Goal: Task Accomplishment & Management: Manage account settings

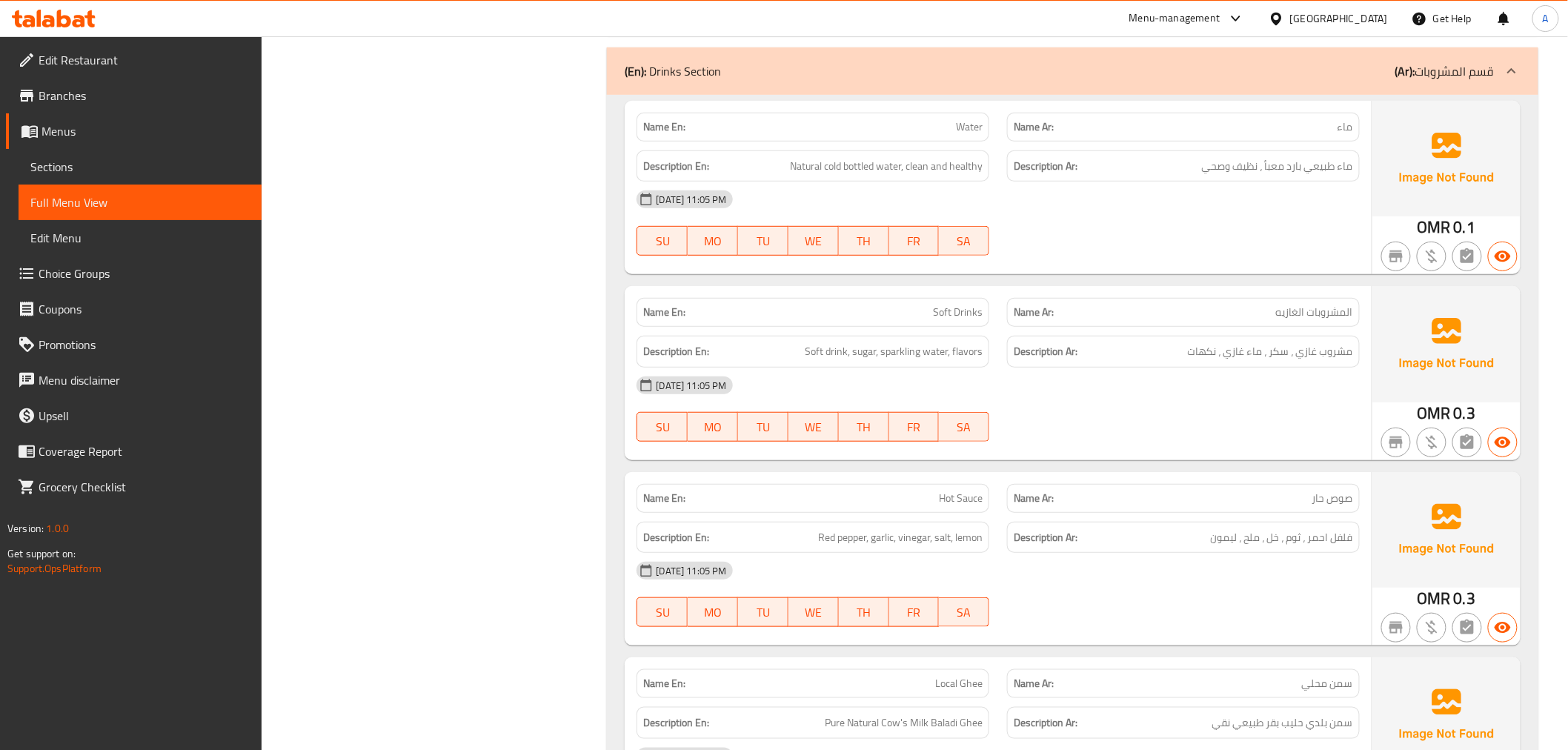
scroll to position [2356, 0]
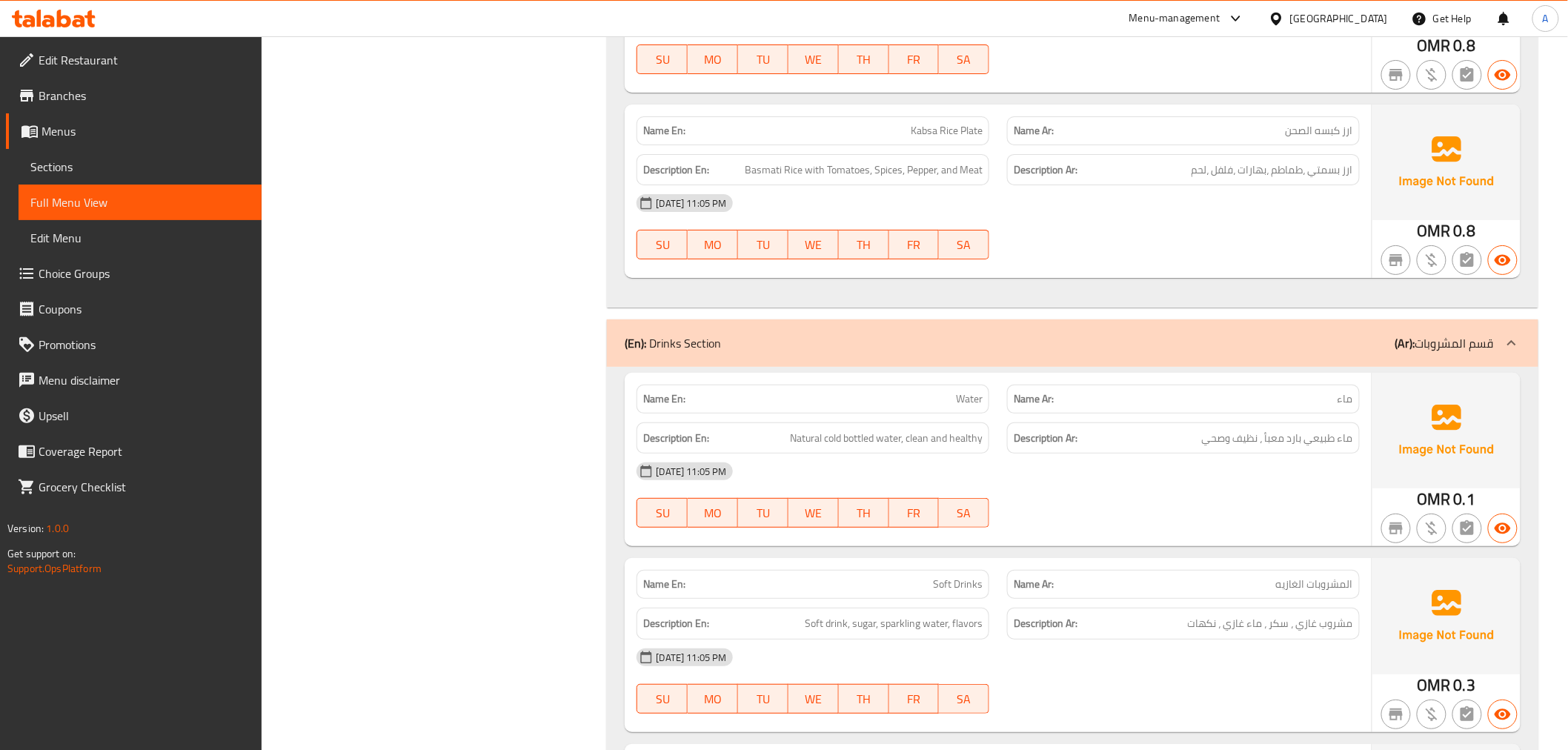
click at [1245, 17] on div at bounding box center [1232, 19] width 25 height 18
click at [1368, 13] on div "Oman" at bounding box center [1338, 18] width 97 height 16
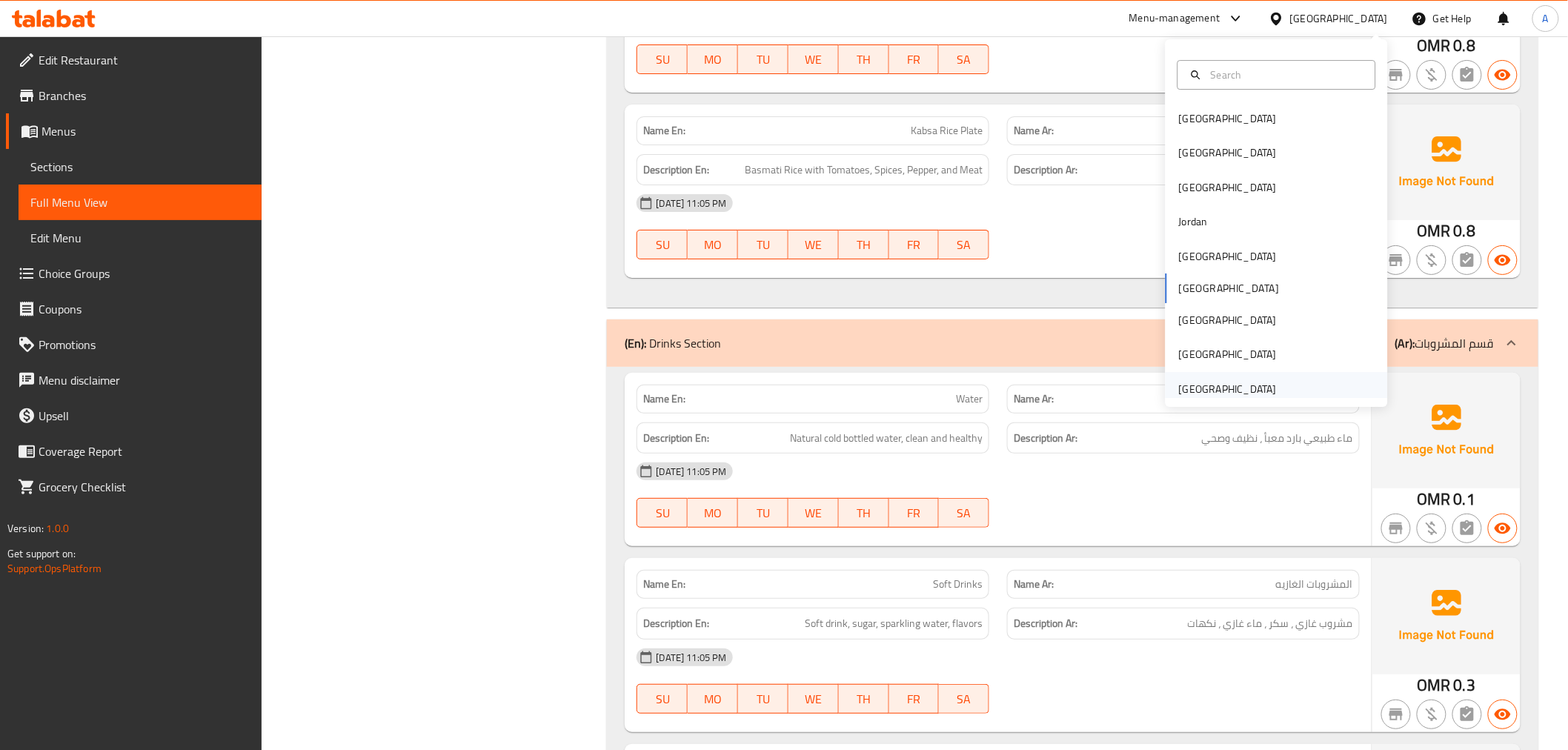
click at [1234, 390] on div "[GEOGRAPHIC_DATA]" at bounding box center [1227, 389] width 97 height 16
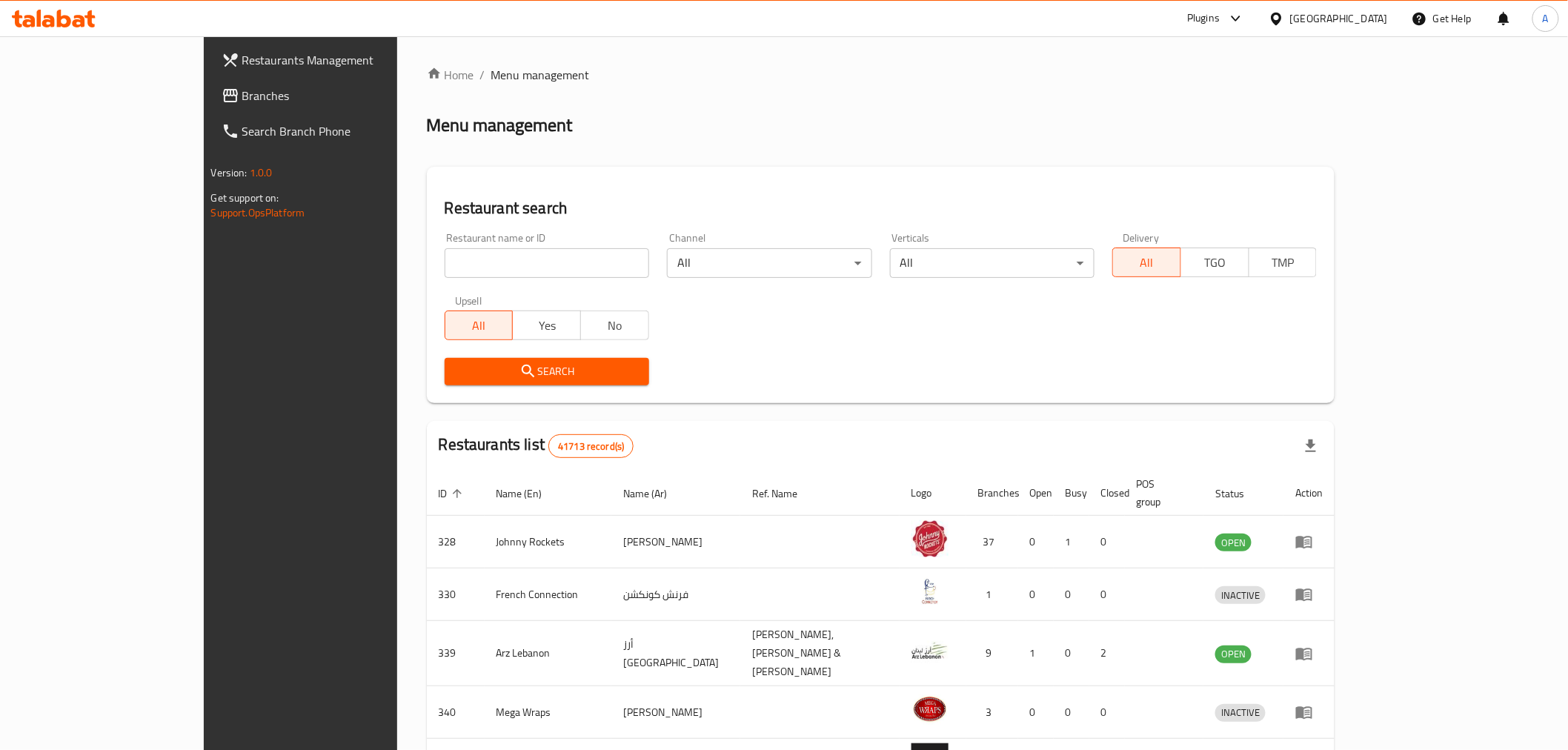
click at [242, 90] on span "Branches" at bounding box center [348, 96] width 211 height 18
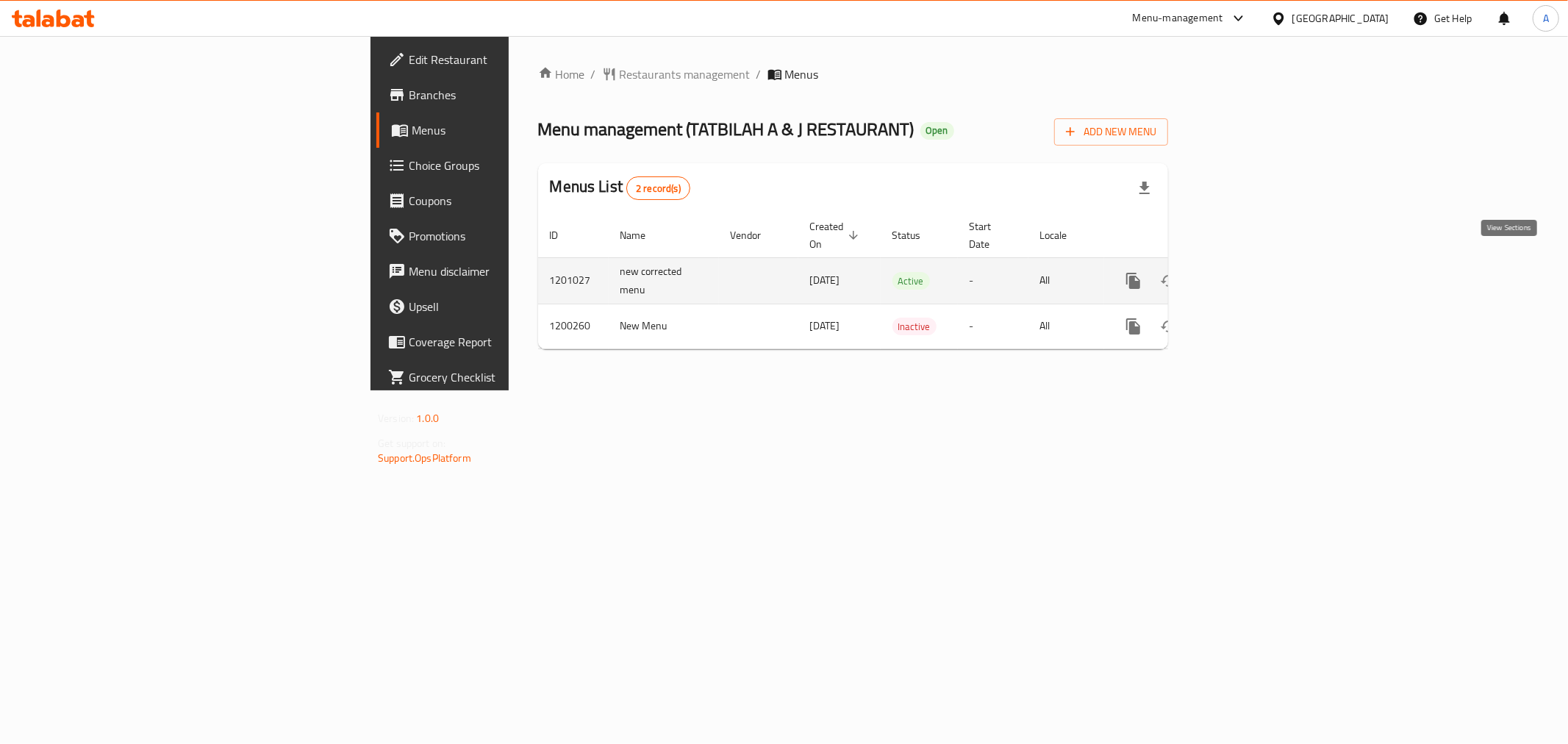
click at [1248, 272] on icon "enhanced table" at bounding box center [1239, 281] width 18 height 18
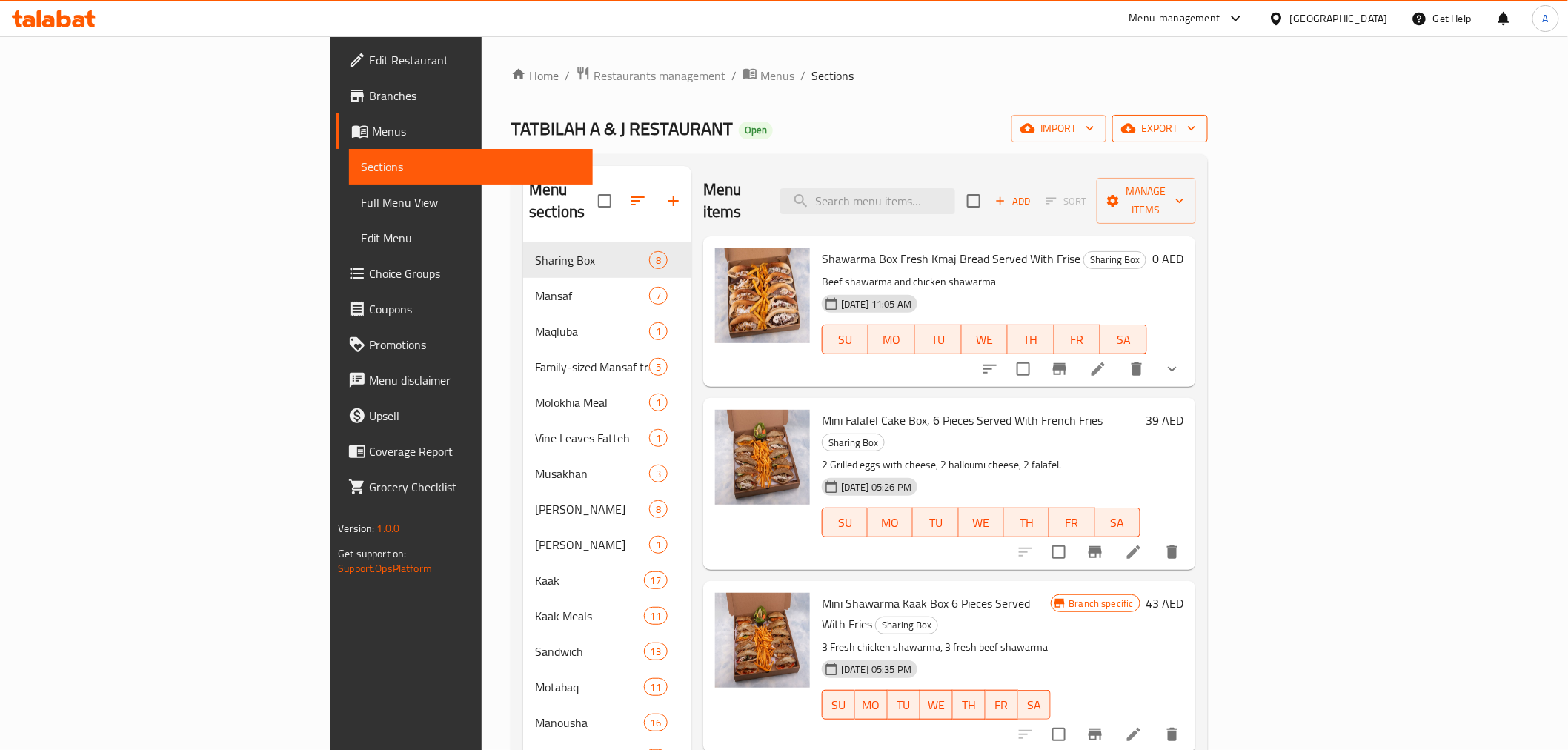
click at [1196, 122] on span "export" at bounding box center [1160, 128] width 72 height 18
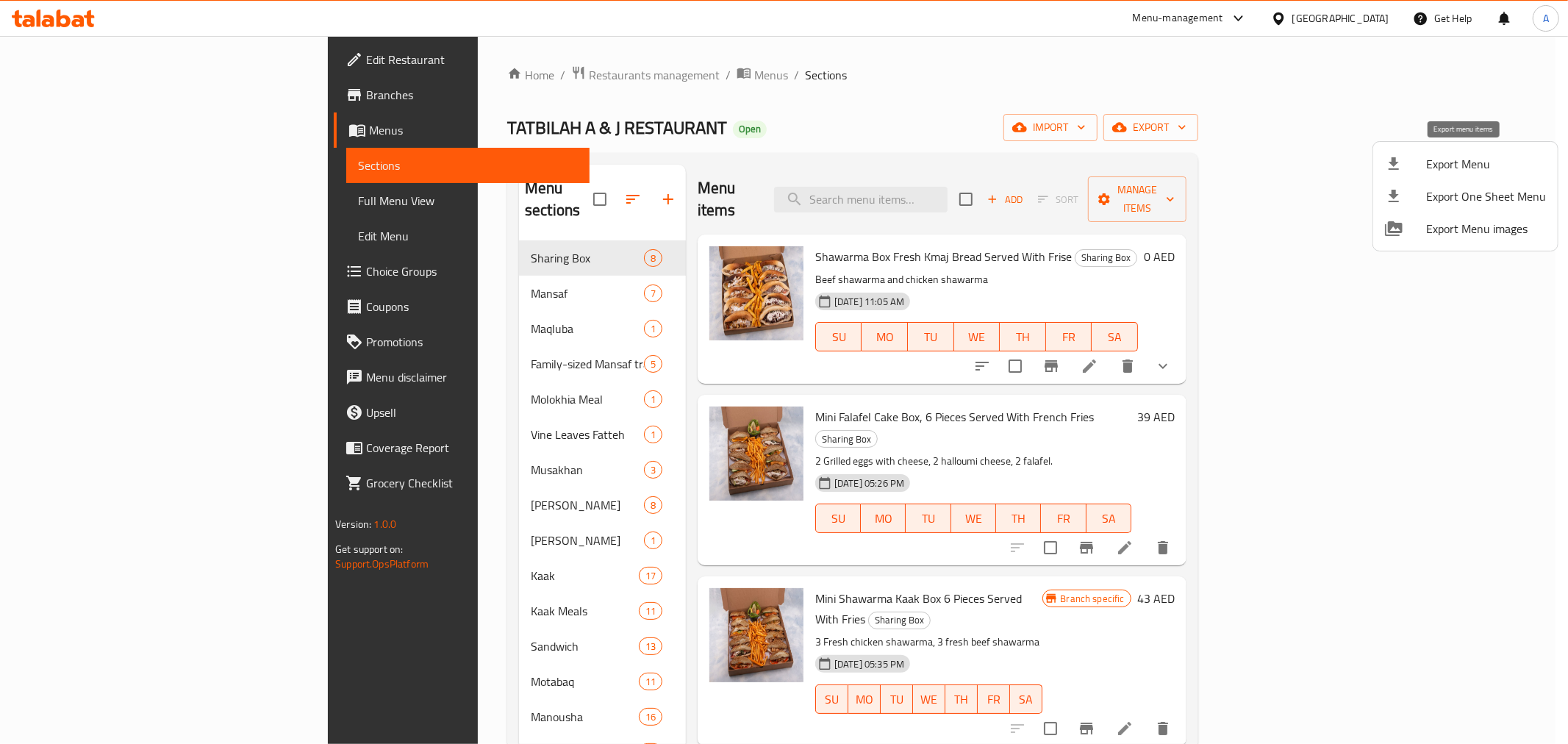
click at [1458, 164] on span "Export Menu" at bounding box center [1486, 165] width 120 height 18
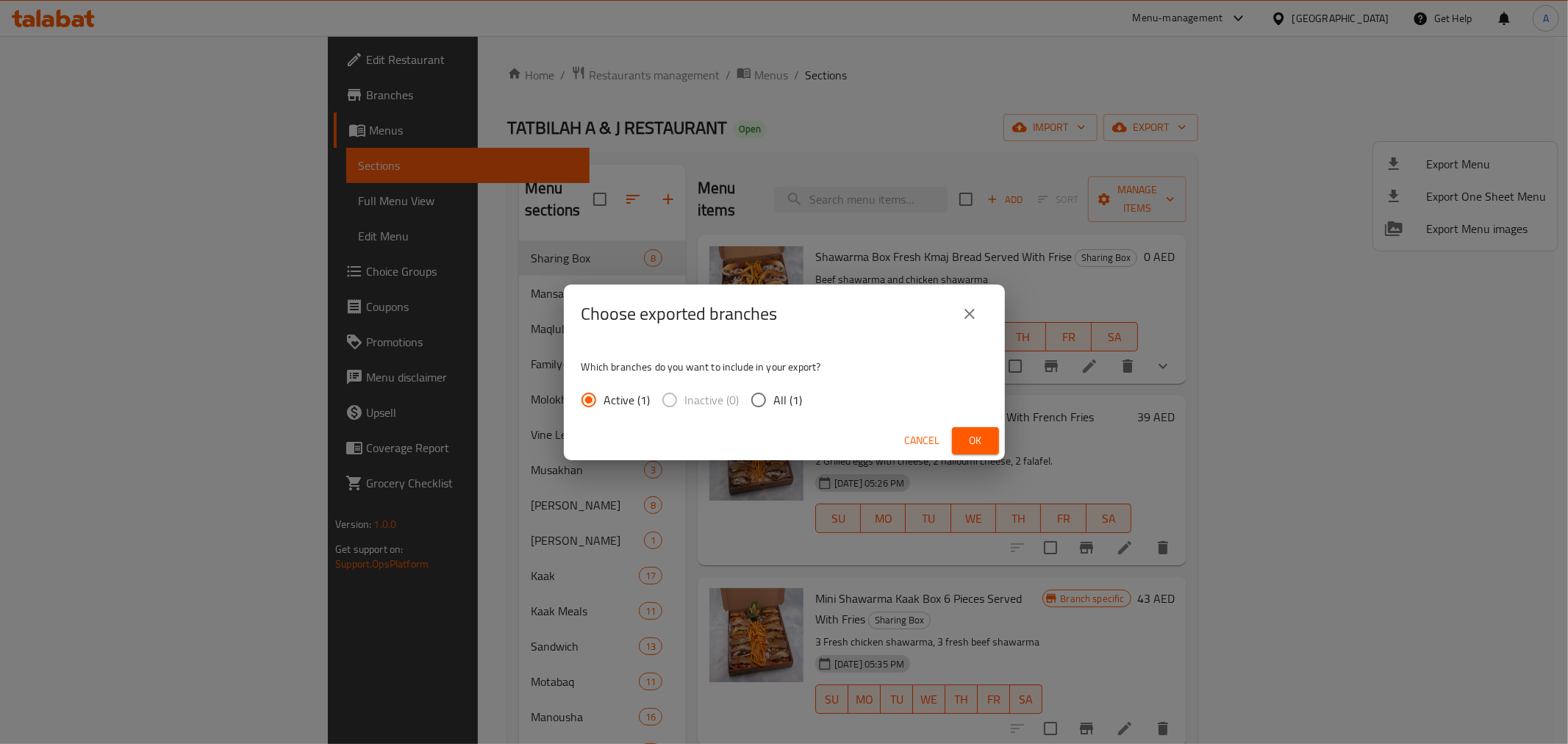
click at [768, 395] on input "All (1)" at bounding box center [758, 400] width 31 height 31
radio input "true"
click at [980, 439] on span "Ok" at bounding box center [975, 440] width 23 height 18
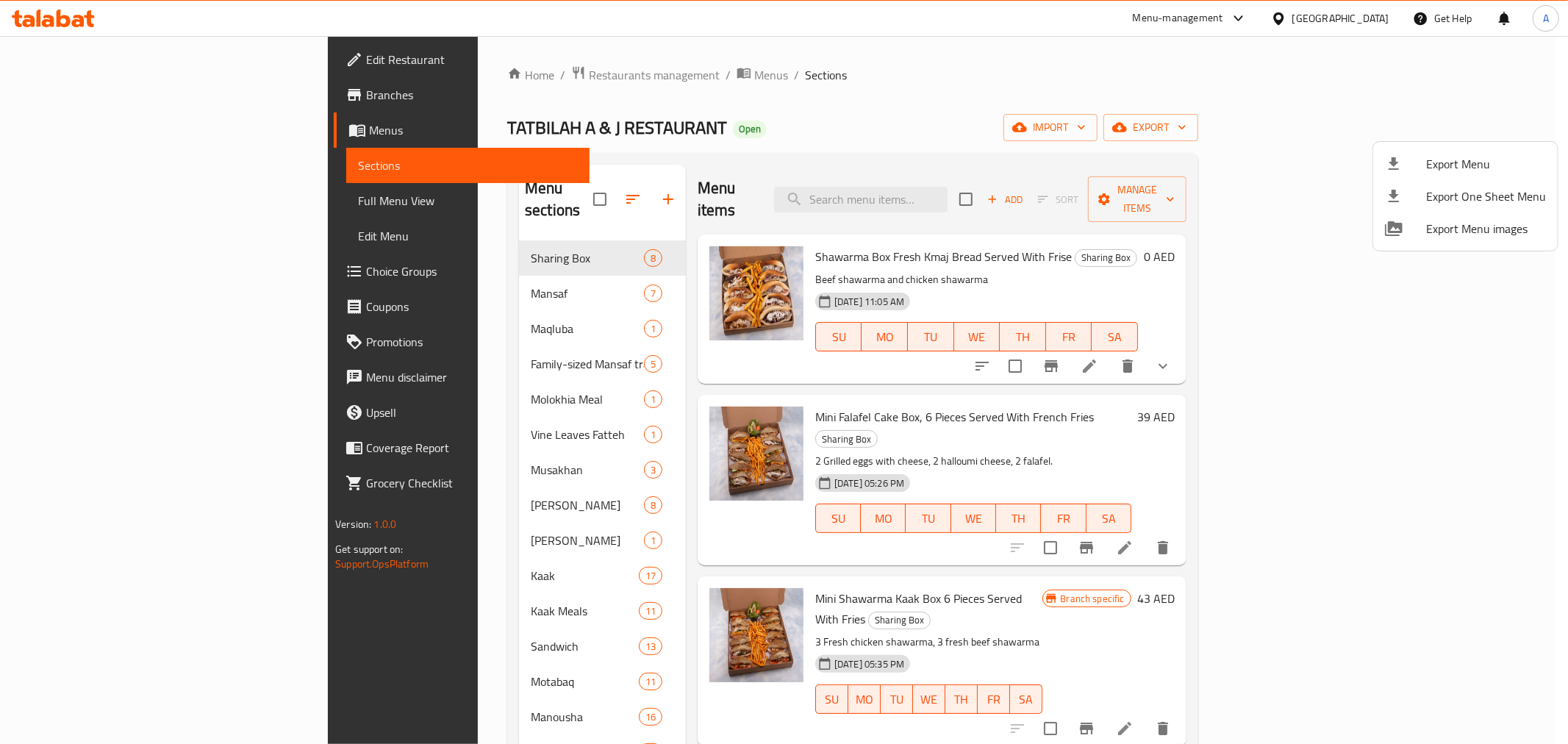
click at [997, 68] on div at bounding box center [784, 372] width 1568 height 744
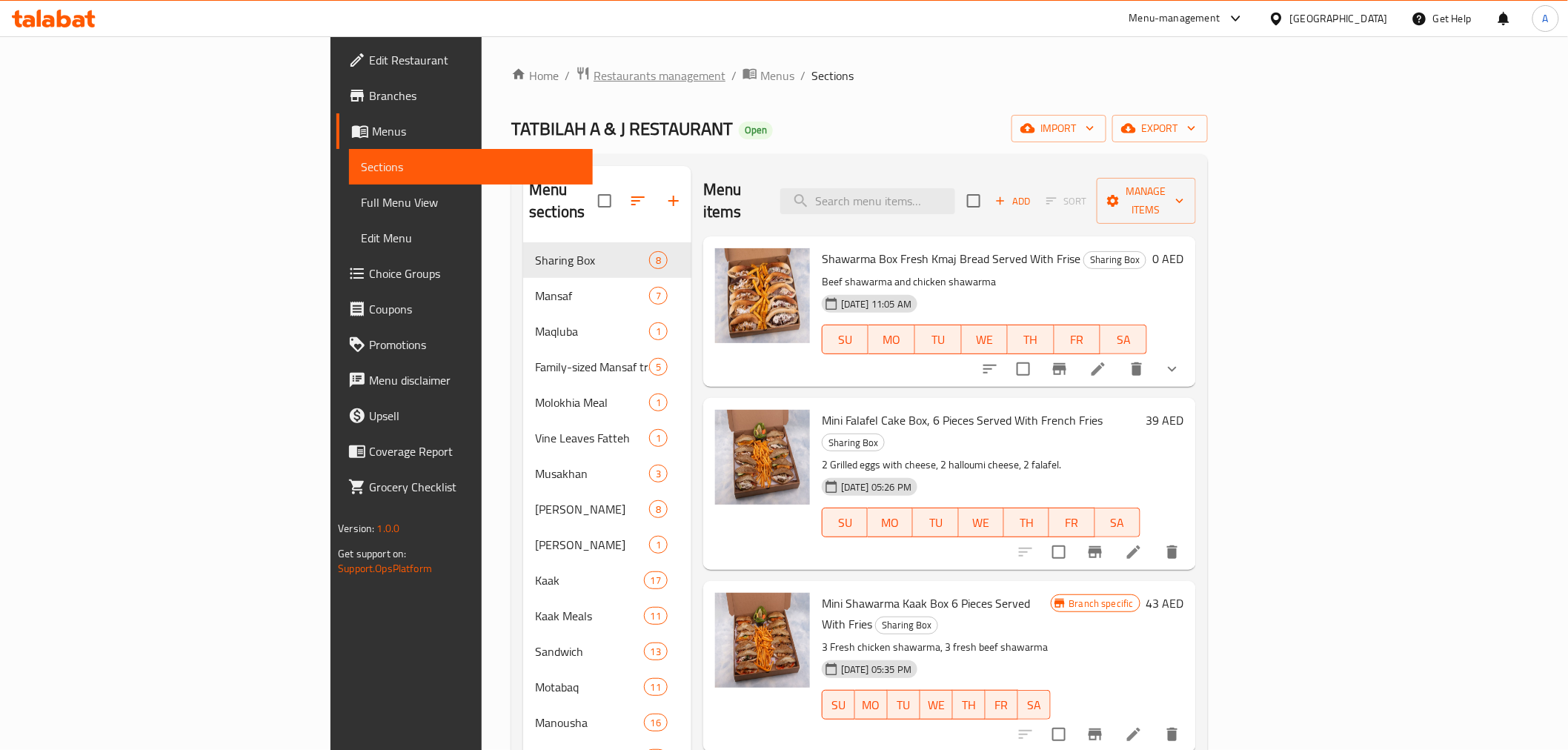
click at [593, 77] on span "Restaurants management" at bounding box center [659, 76] width 132 height 18
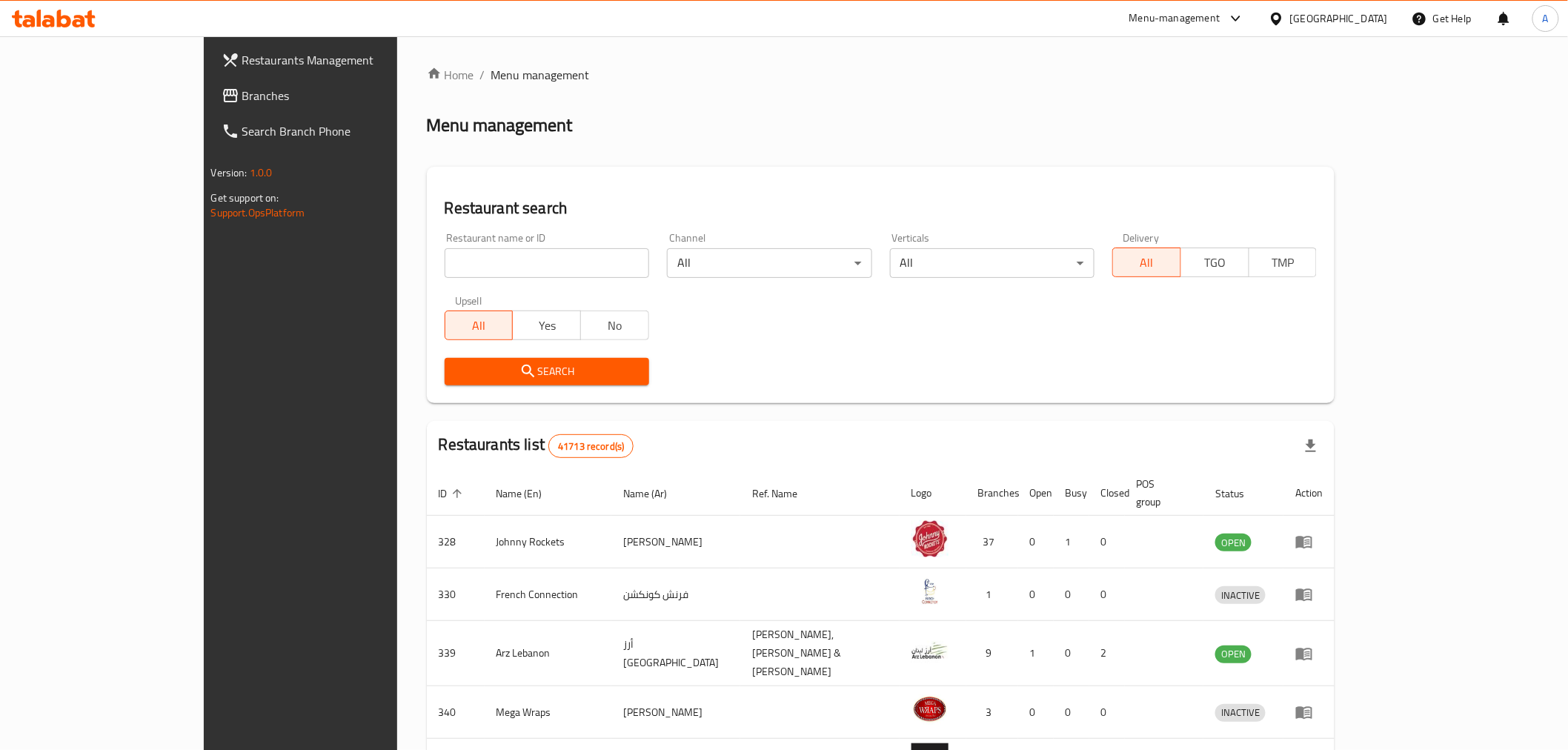
click at [242, 104] on span "Branches" at bounding box center [348, 96] width 211 height 18
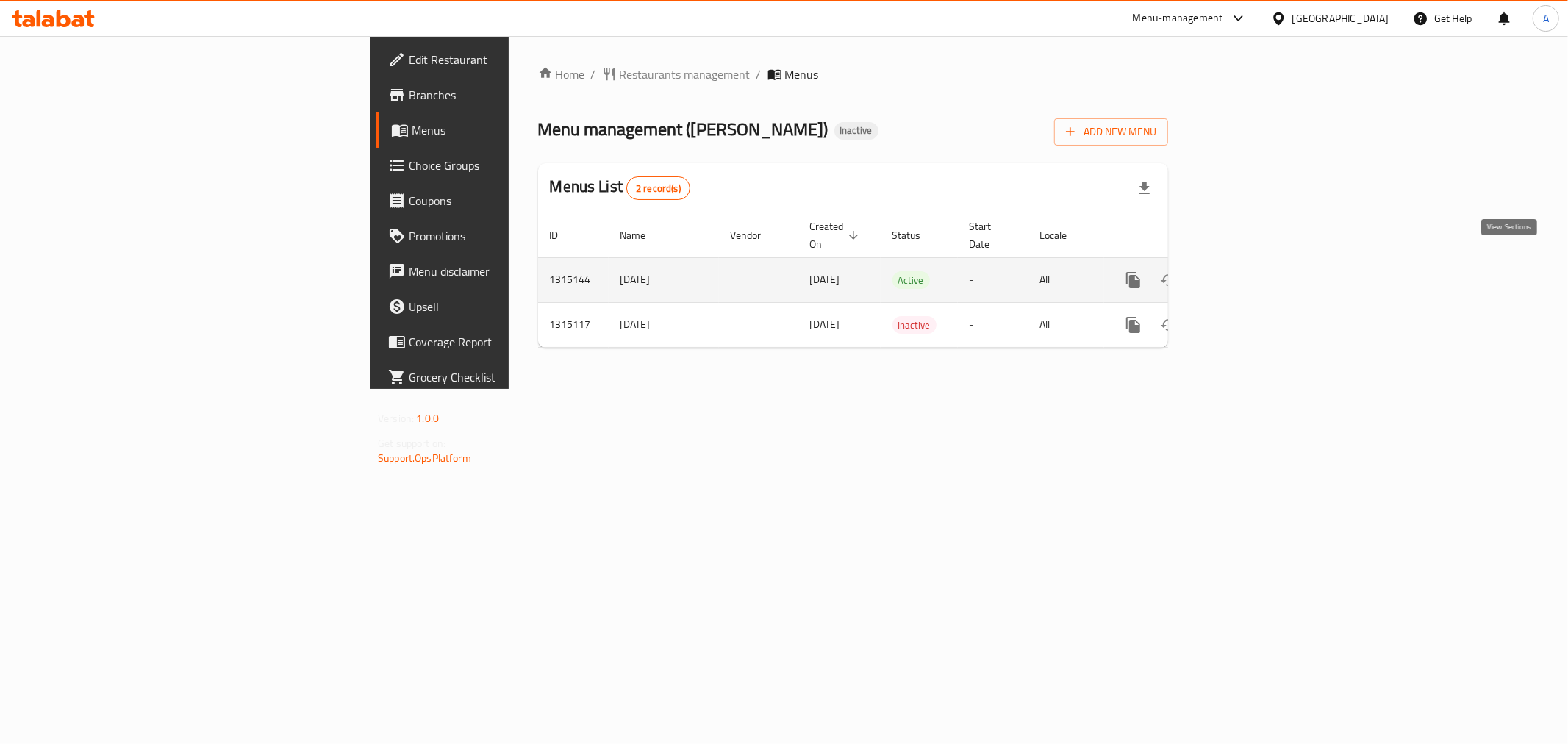
click at [1248, 271] on icon "enhanced table" at bounding box center [1239, 280] width 18 height 18
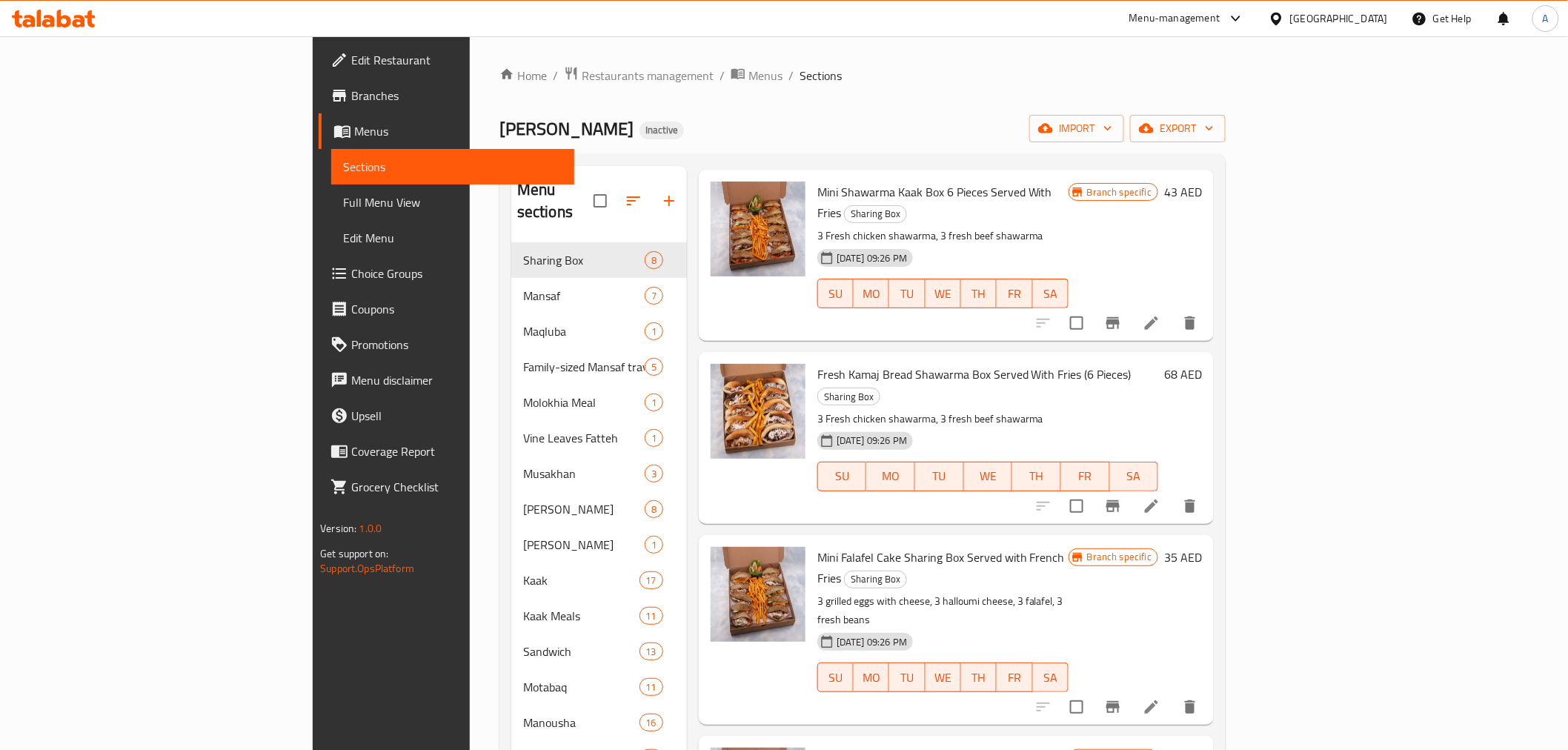
scroll to position [371, 0]
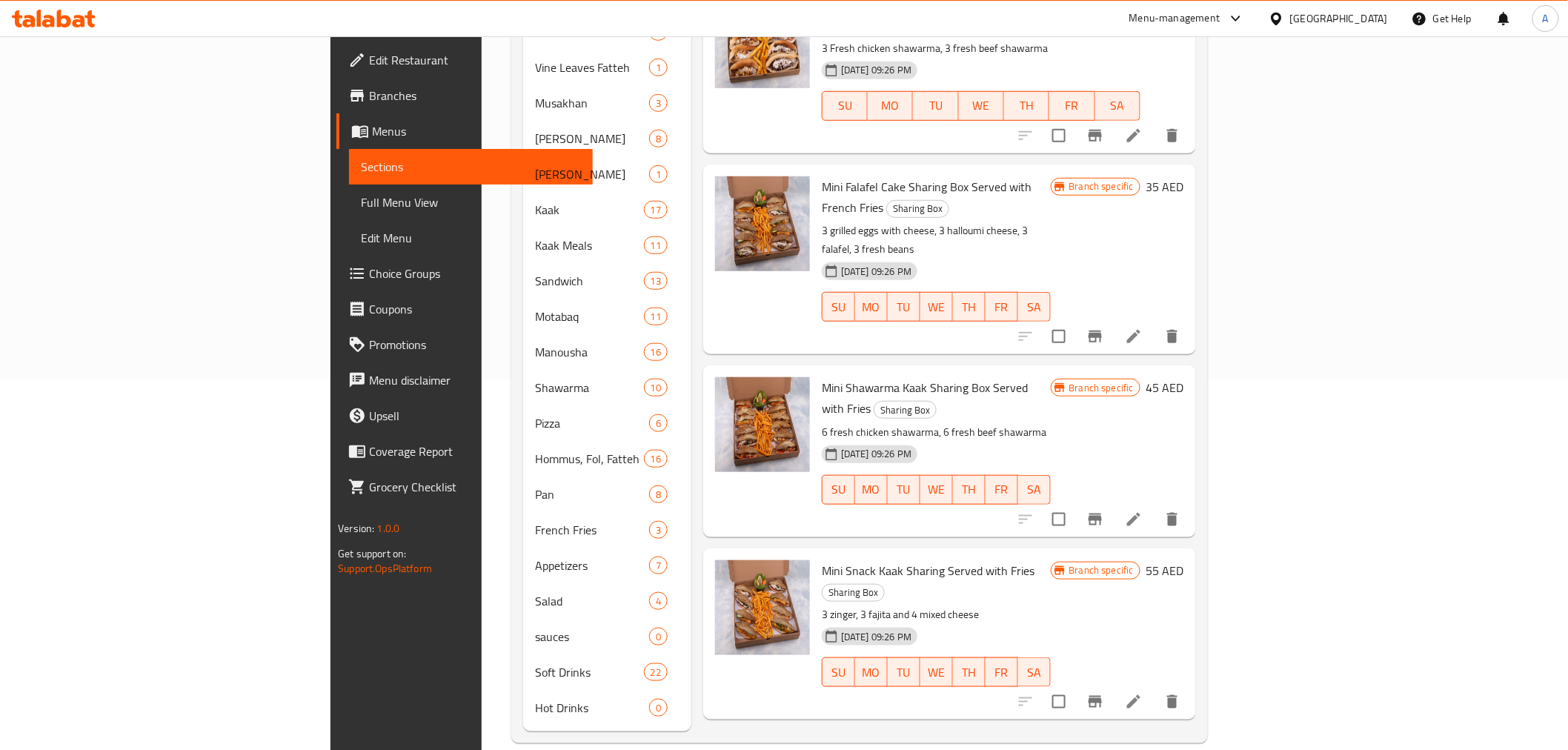
click at [369, 98] on span "Branches" at bounding box center [475, 96] width 211 height 18
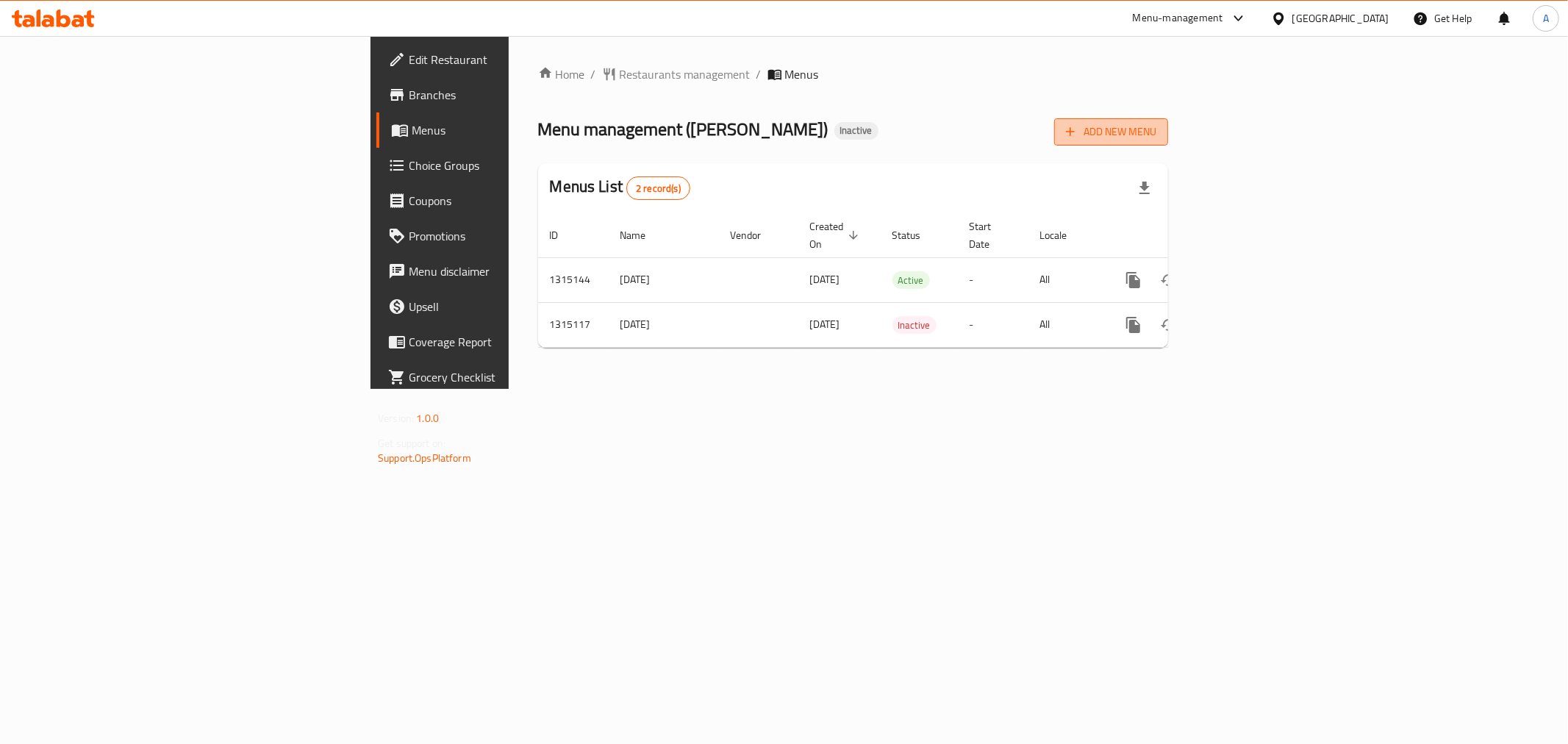
click at [1168, 144] on button "Add New Menu" at bounding box center [1111, 132] width 114 height 27
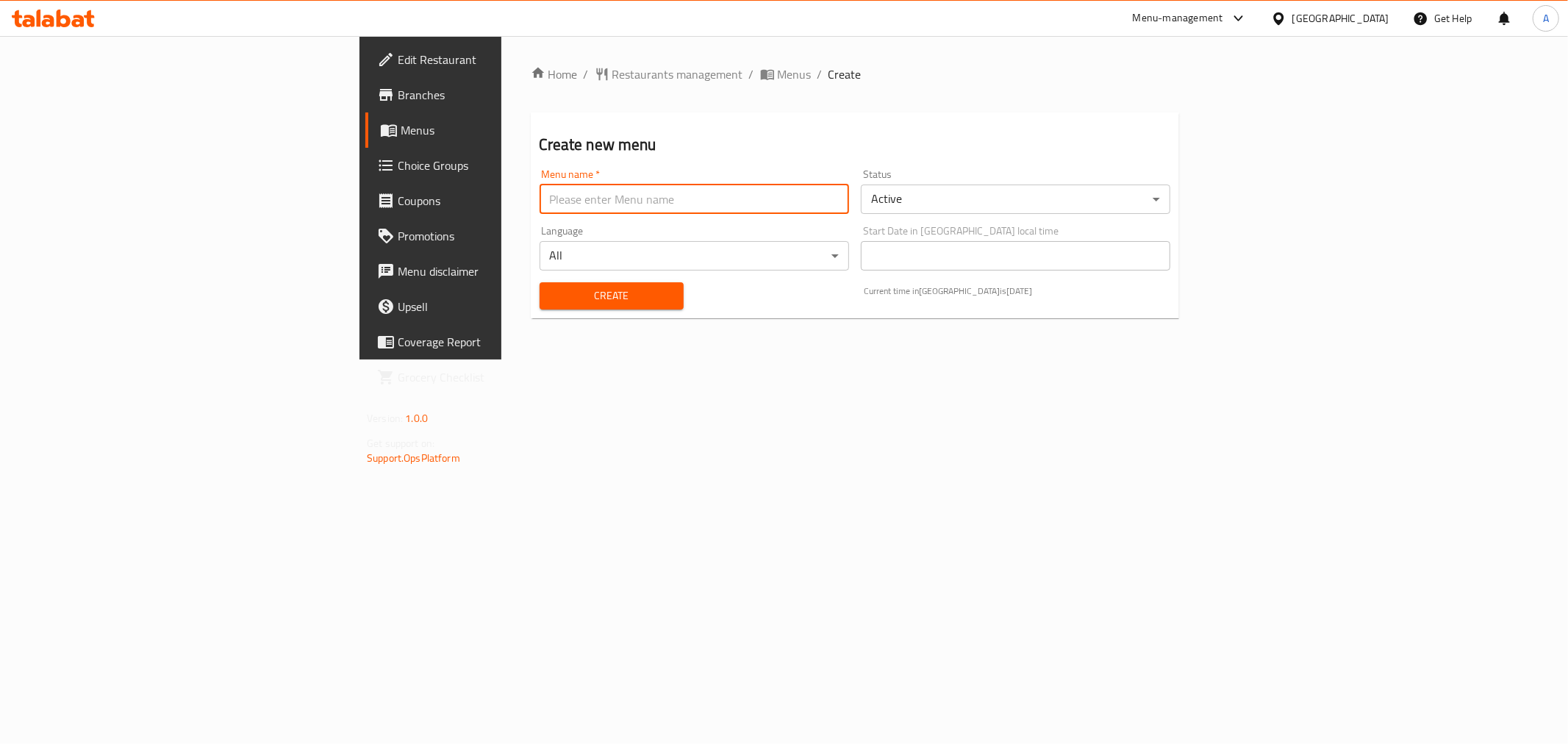
click at [540, 196] on input "text" at bounding box center [694, 199] width 309 height 30
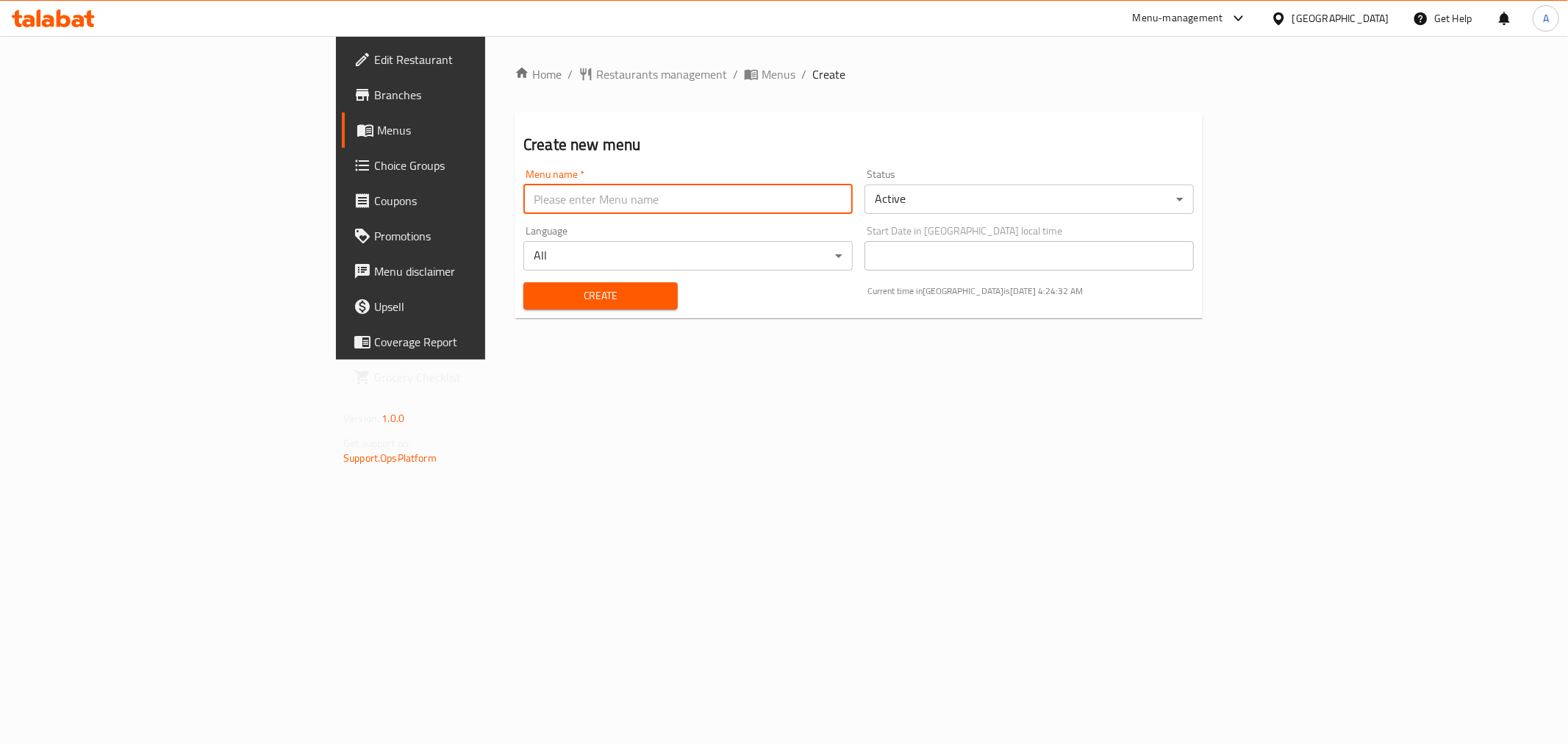
type input "Menu"
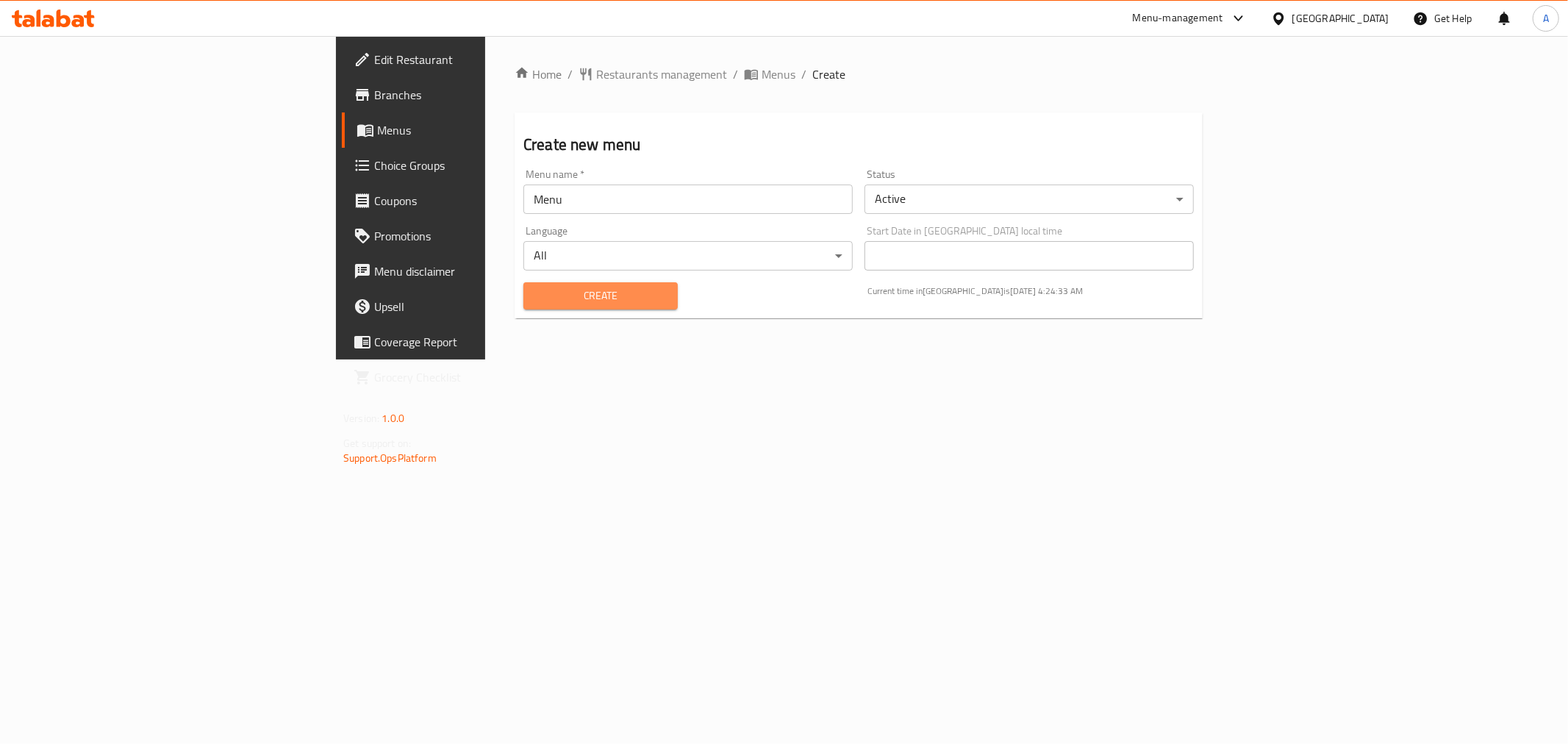
click at [535, 287] on span "Create" at bounding box center [600, 296] width 131 height 18
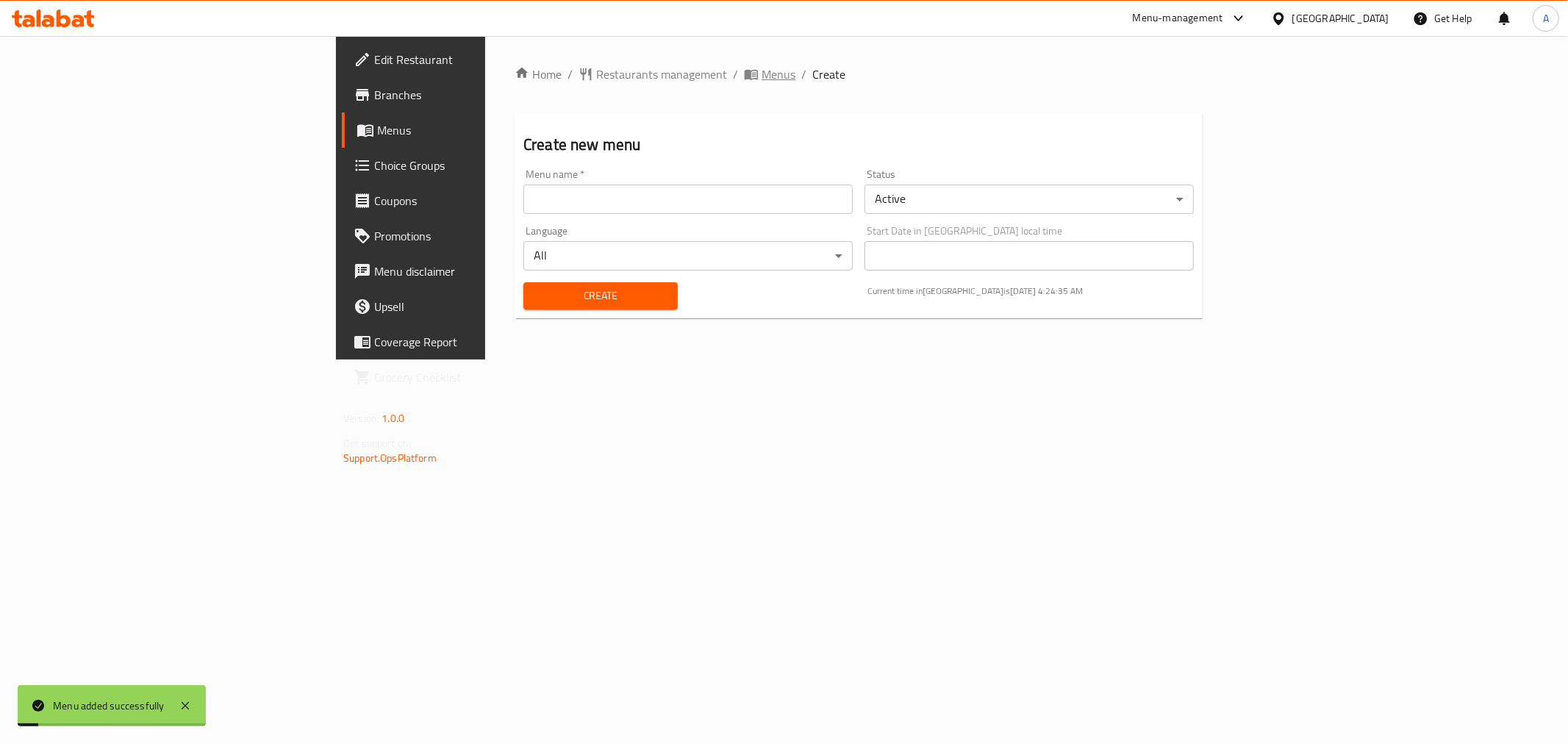
click at [762, 74] on span "Menus" at bounding box center [778, 74] width 33 height 18
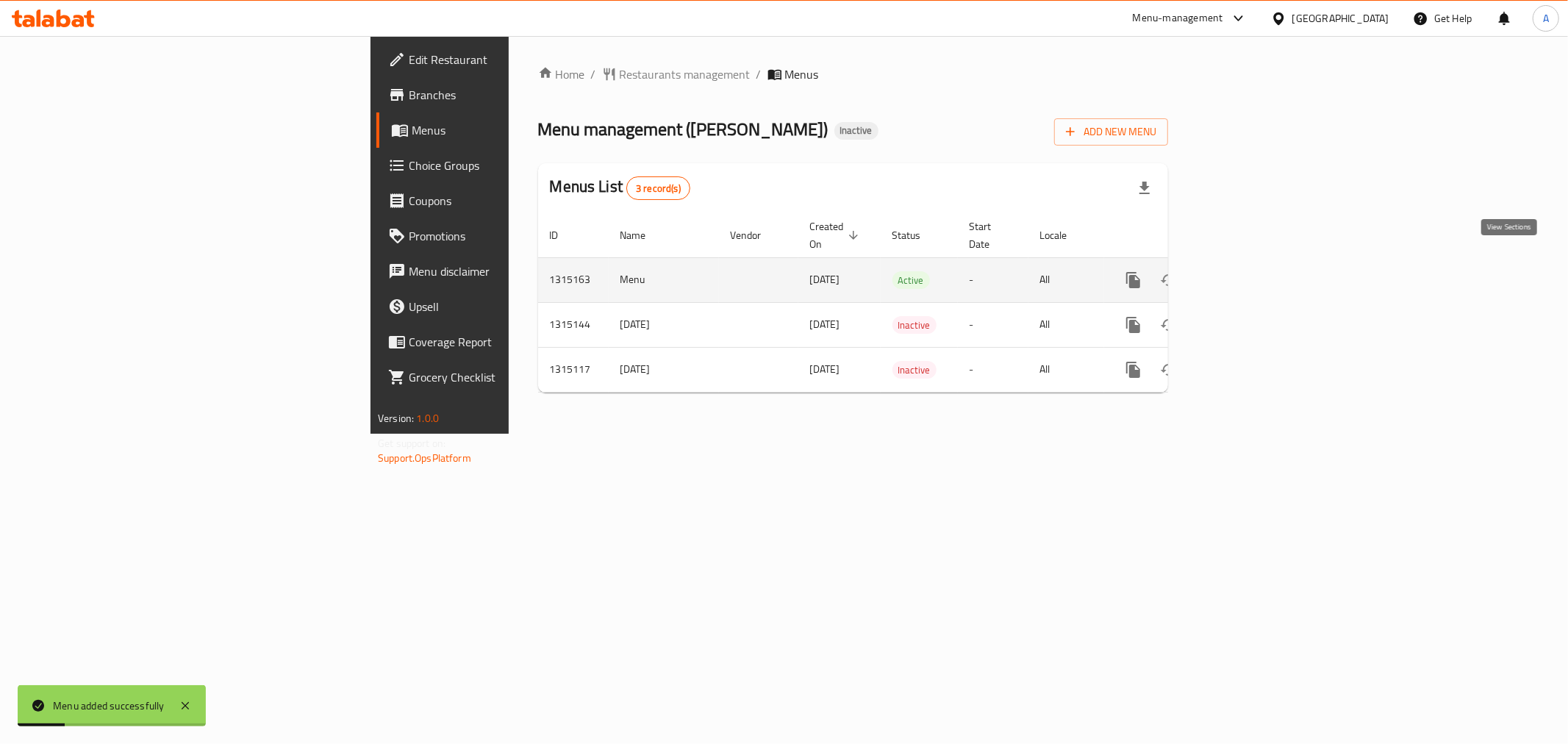
click at [1248, 271] on icon "enhanced table" at bounding box center [1239, 280] width 18 height 18
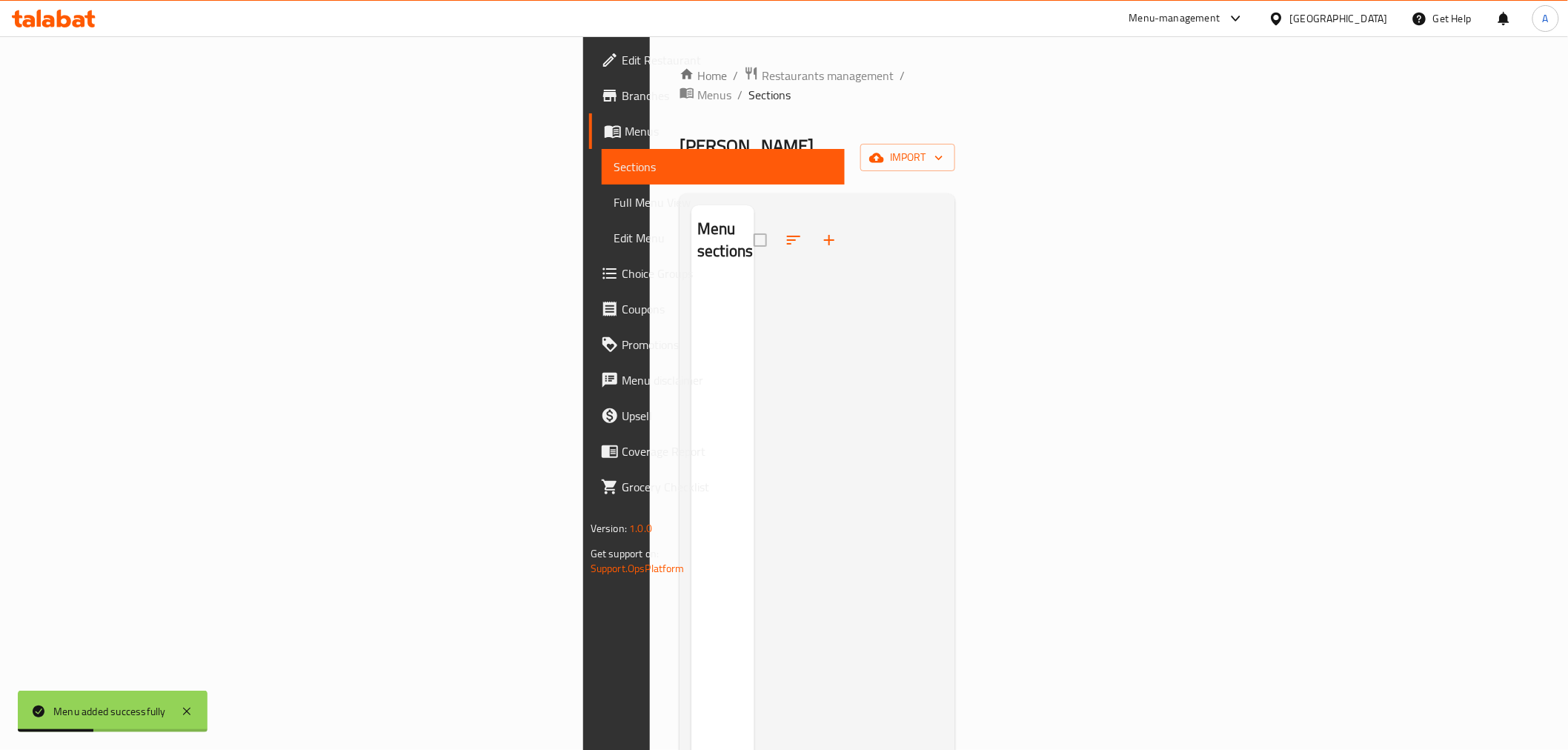
click at [955, 145] on div "Home / Restaurants management / Menus / Sections Salah Al Deen - Kaak Inactive …" at bounding box center [817, 516] width 276 height 901
click at [943, 149] on span "import" at bounding box center [907, 158] width 71 height 18
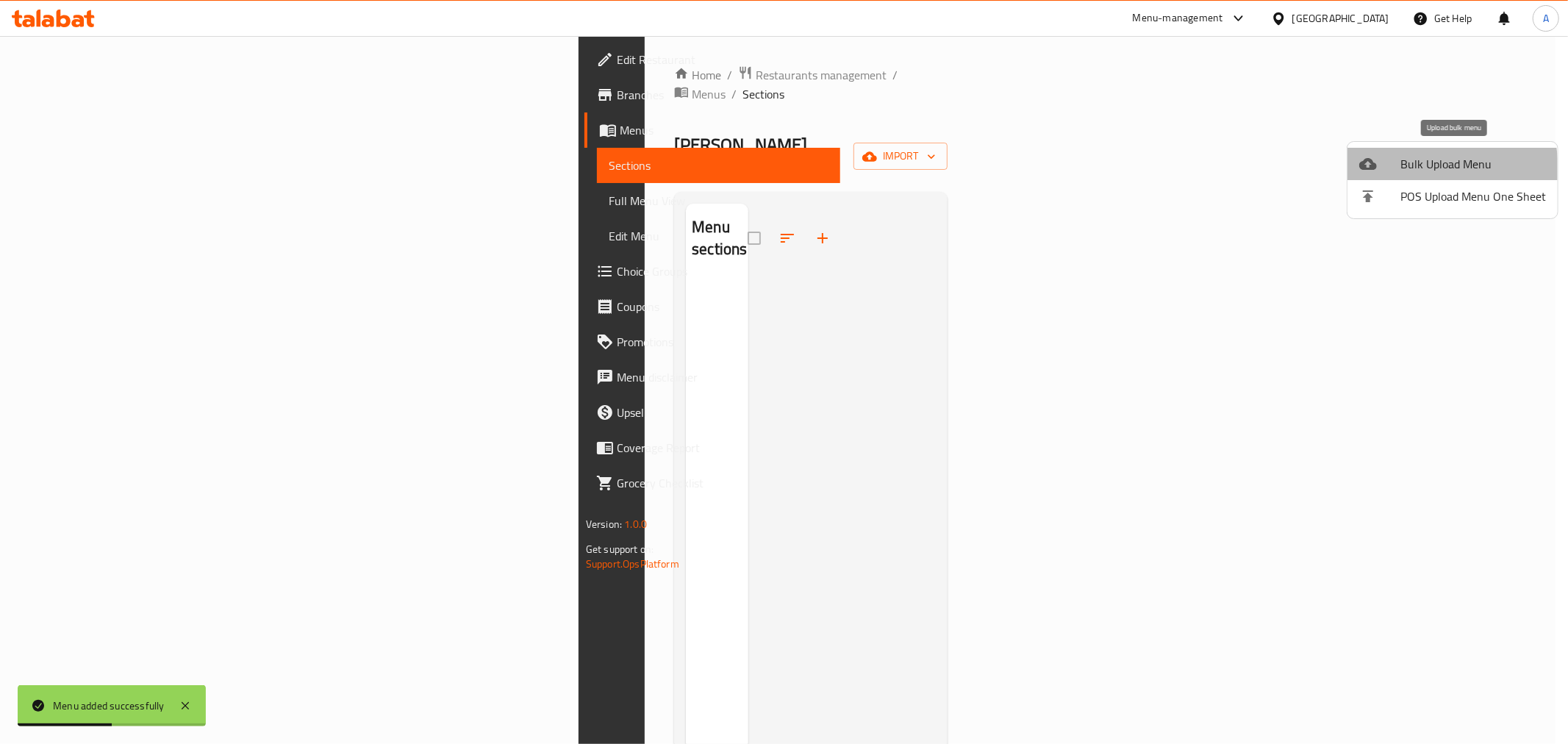
click at [1398, 171] on div at bounding box center [1380, 165] width 42 height 18
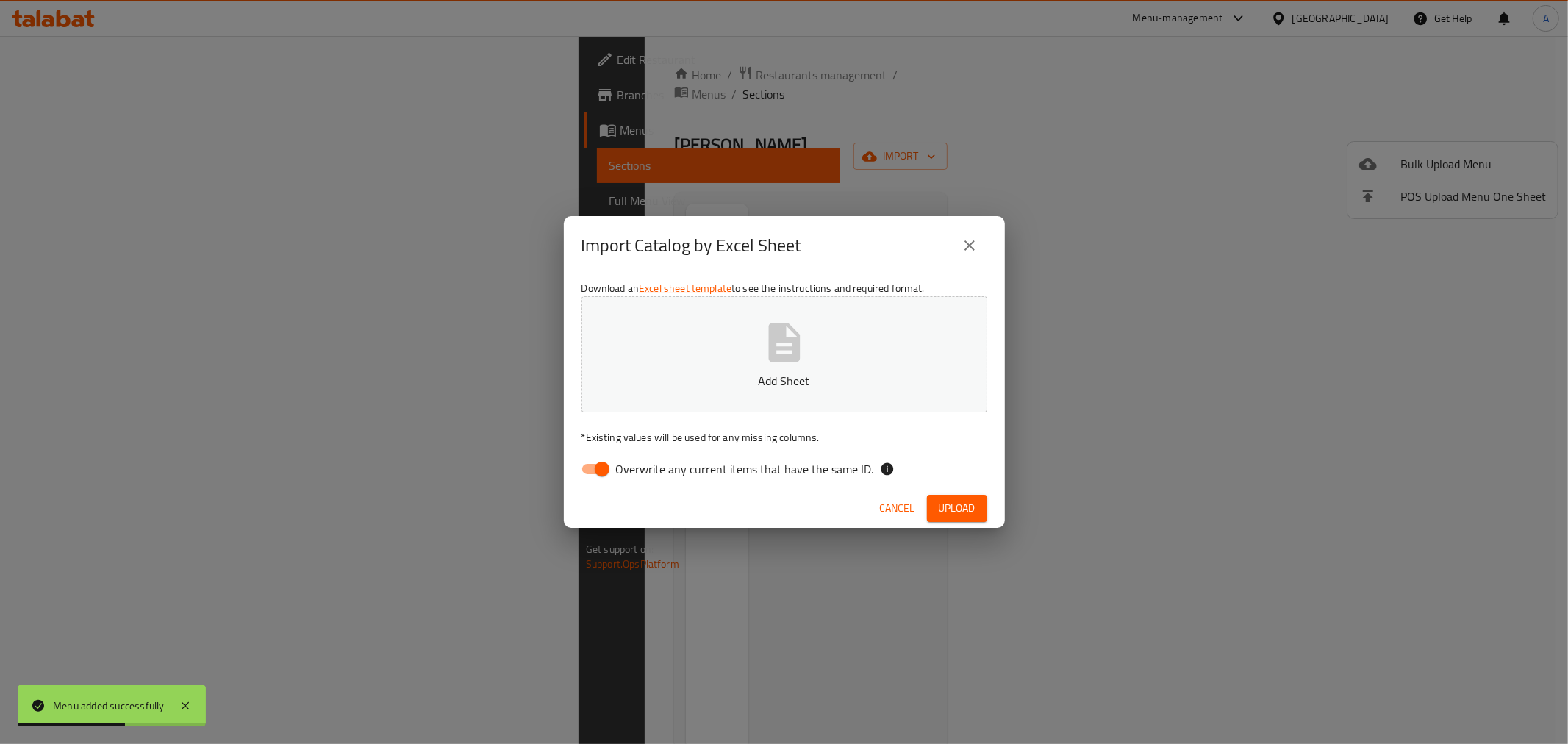
click at [818, 462] on span "Overwrite any current items that have the same ID." at bounding box center [745, 469] width 258 height 18
click at [643, 462] on input "Overwrite any current items that have the same ID." at bounding box center [602, 468] width 84 height 28
checkbox input "false"
click at [967, 504] on span "Upload" at bounding box center [957, 508] width 37 height 18
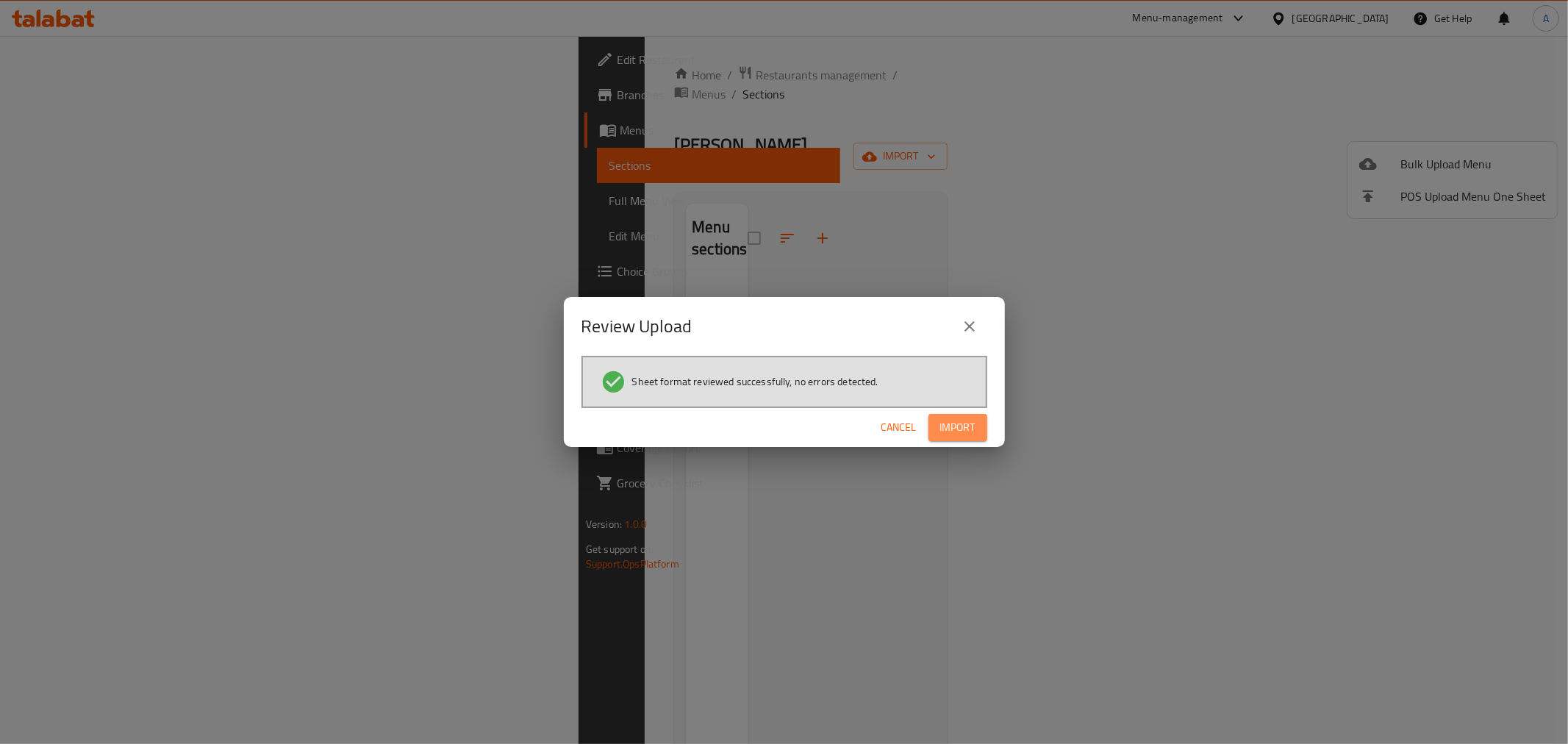
click at [962, 432] on span "Import" at bounding box center [957, 428] width 35 height 18
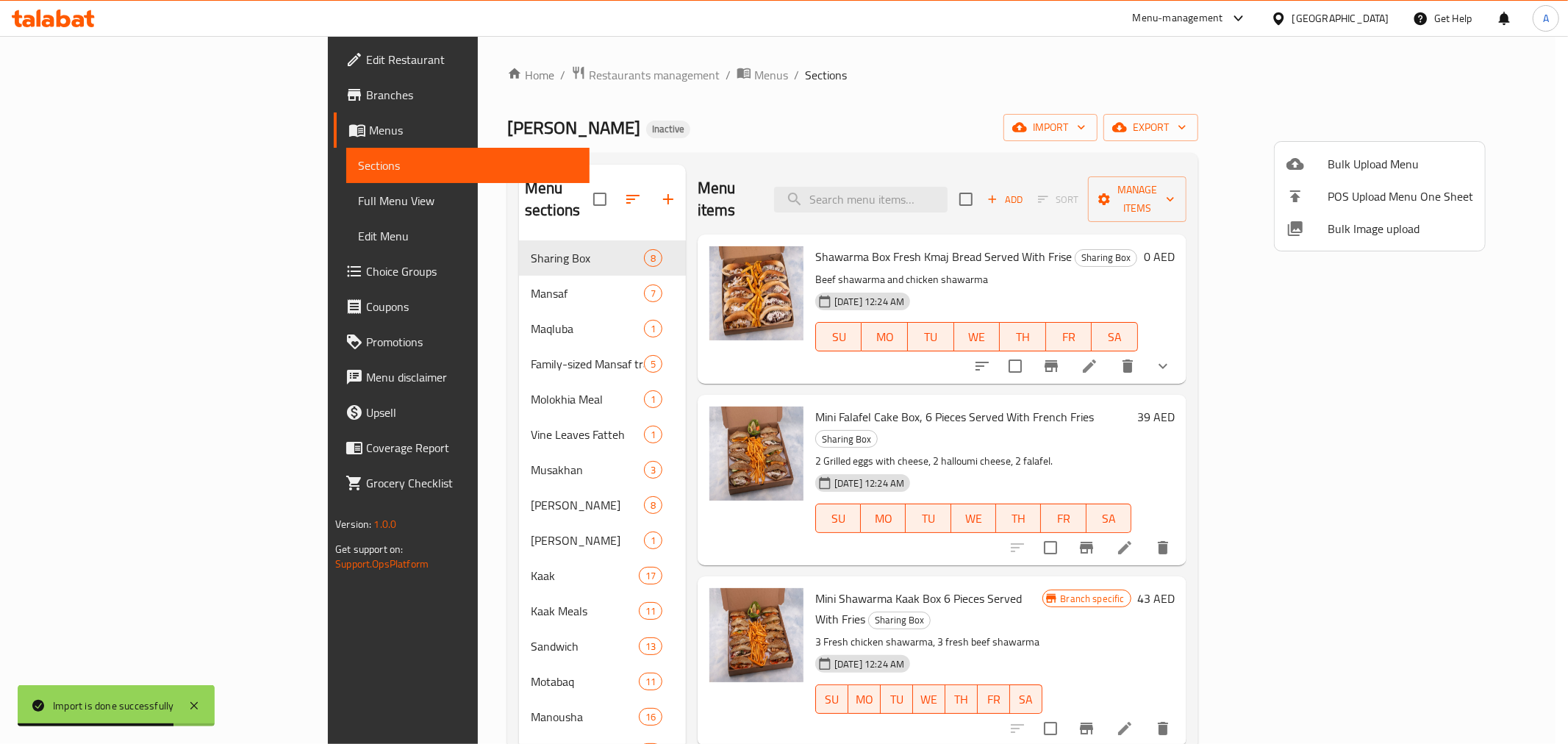
click at [831, 108] on div at bounding box center [784, 372] width 1568 height 744
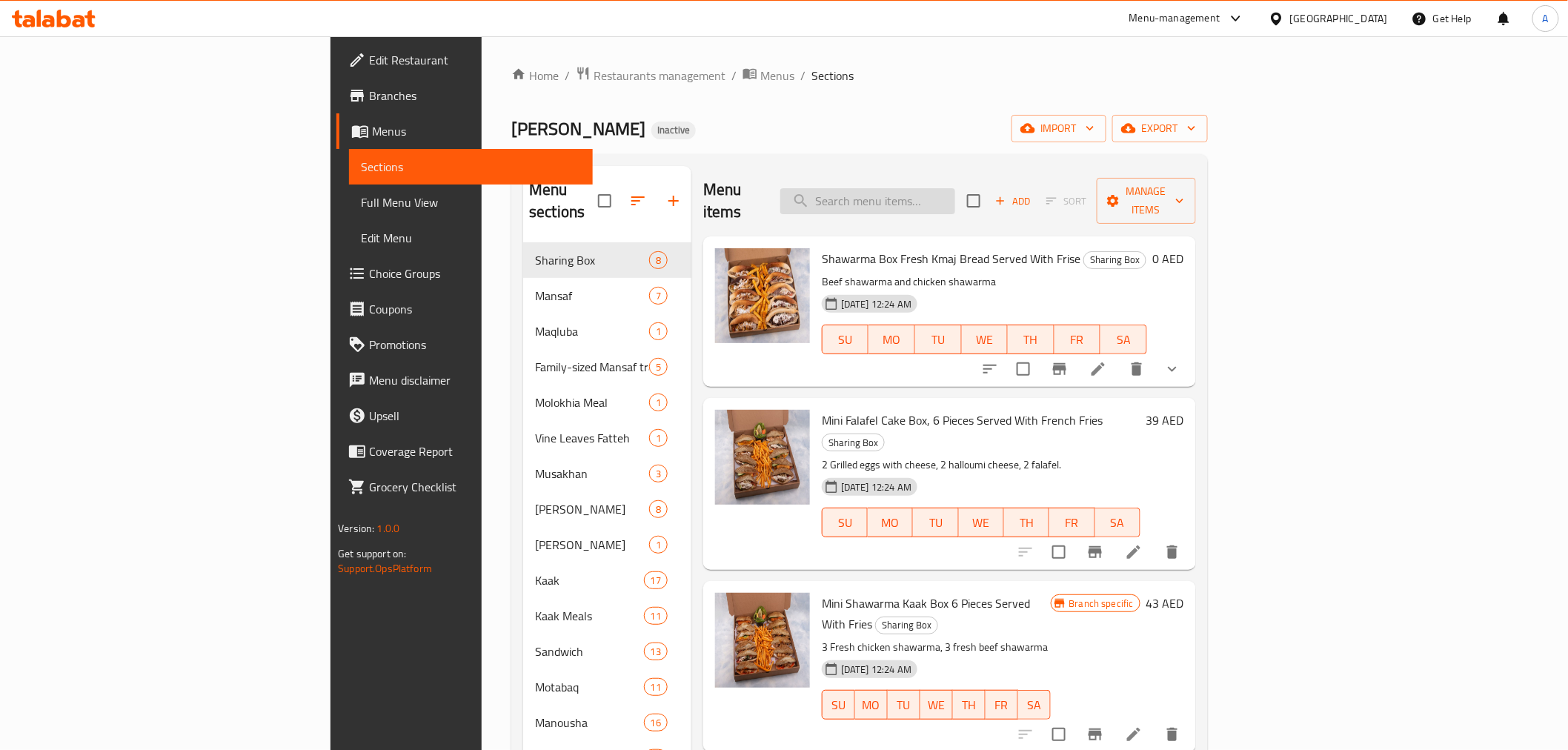
click at [955, 192] on input "search" at bounding box center [867, 201] width 175 height 26
paste input "Mini Shawarma Kaak Box 6 Pieces Served With Fries"
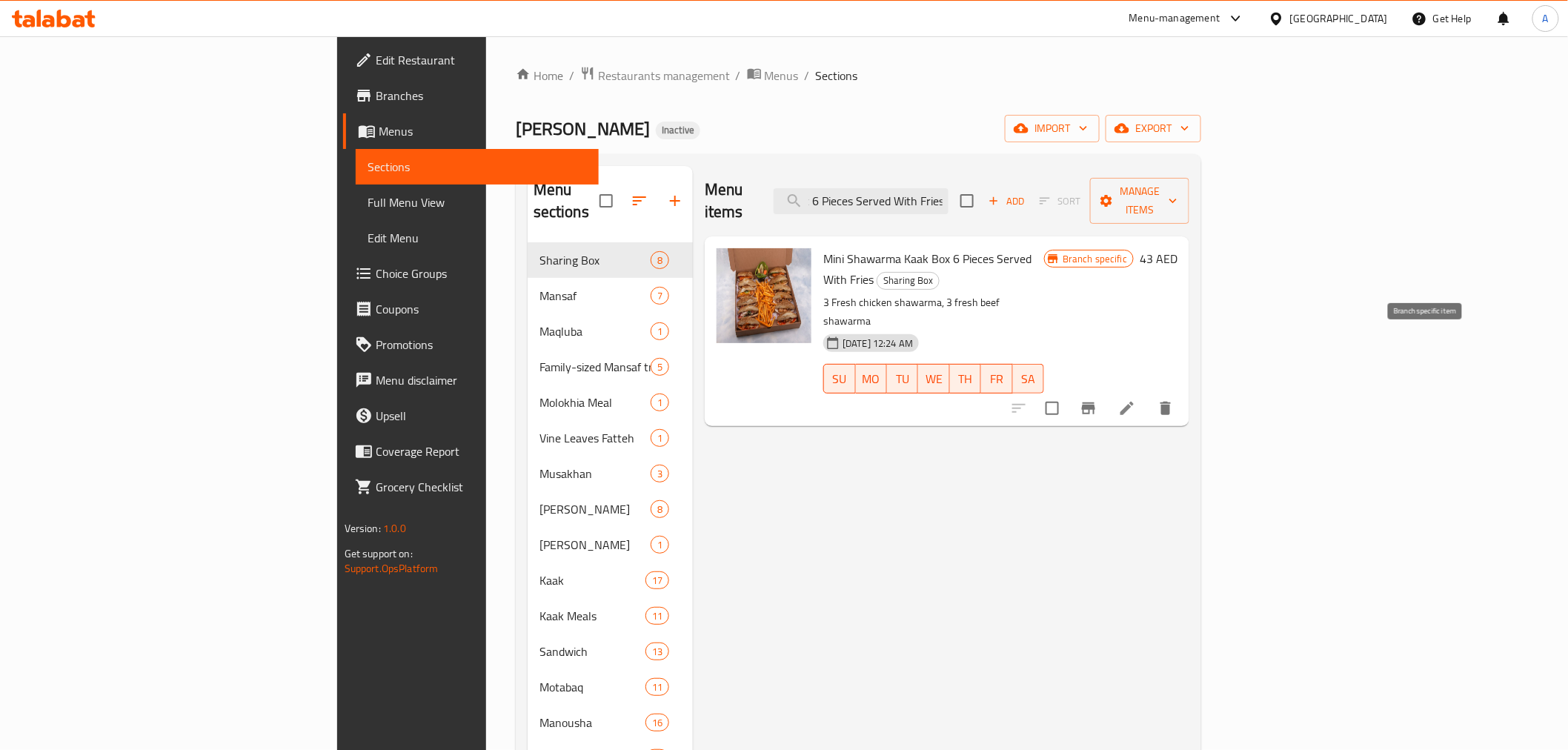
type input "Mini Shawarma Kaak Box 6 Pieces Served With Fries"
click at [1097, 399] on icon "Branch-specific-item" at bounding box center [1089, 408] width 18 height 18
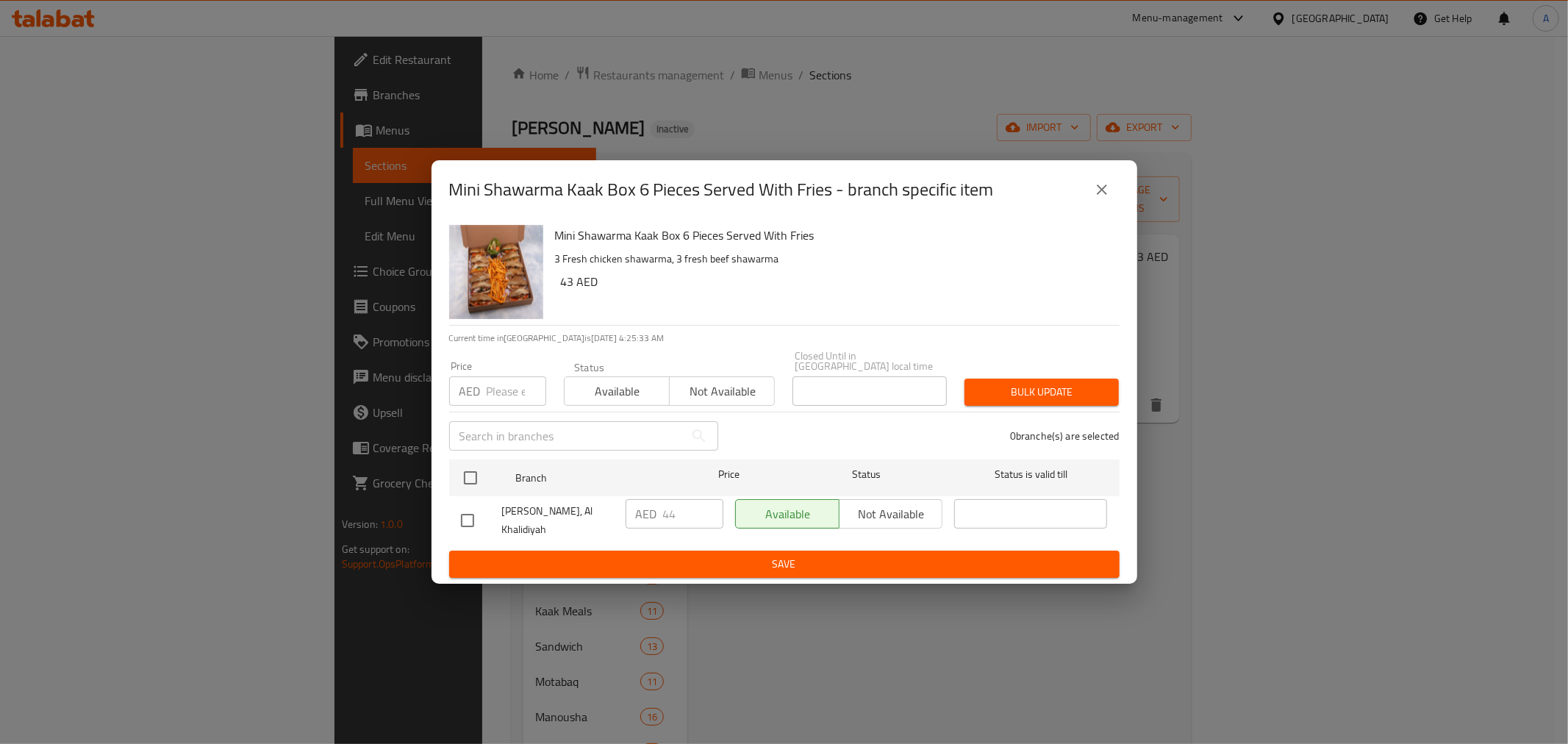
click at [1103, 188] on icon "close" at bounding box center [1101, 189] width 10 height 10
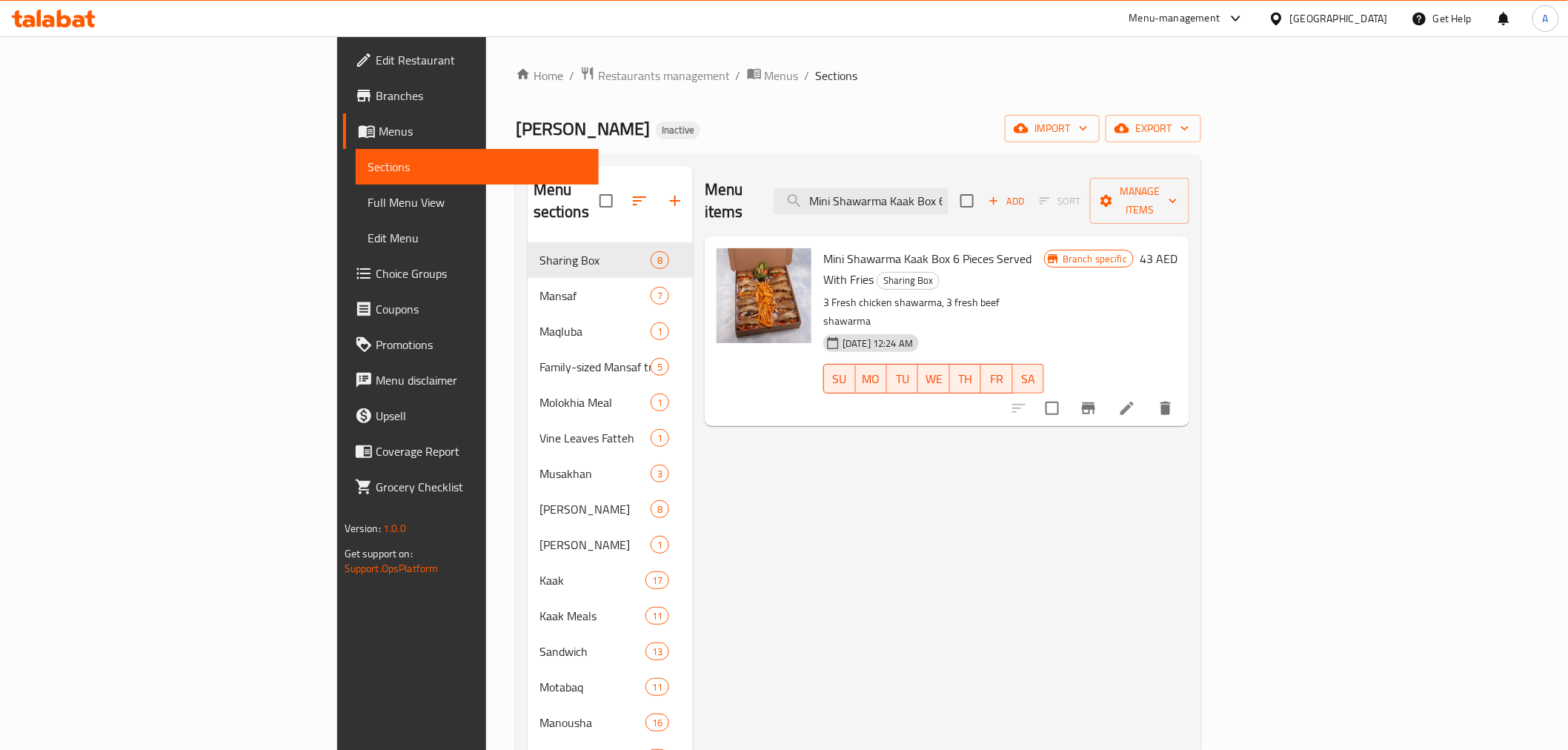
click at [367, 206] on span "Full Menu View" at bounding box center [477, 202] width 220 height 18
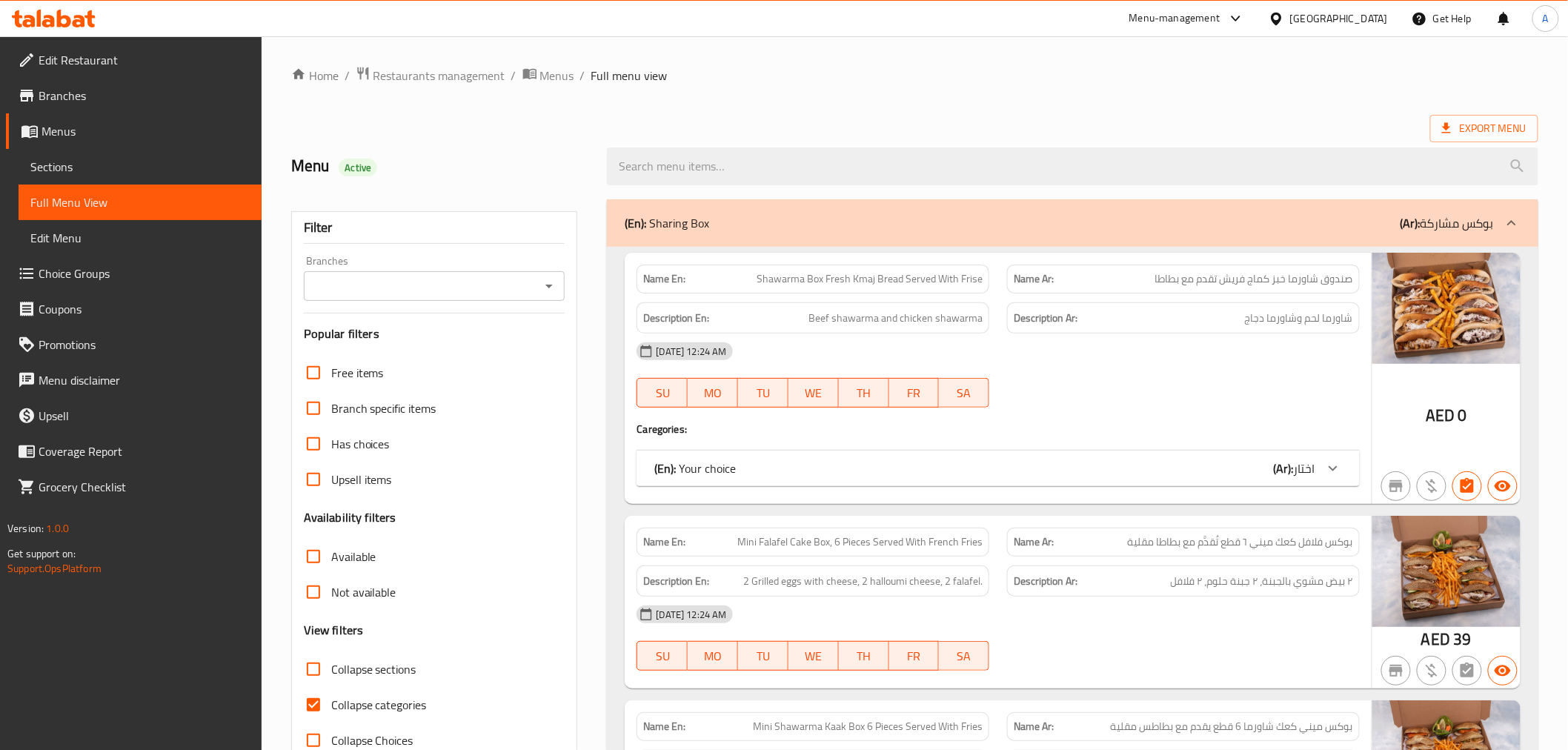
click at [545, 283] on icon "Open" at bounding box center [549, 286] width 18 height 18
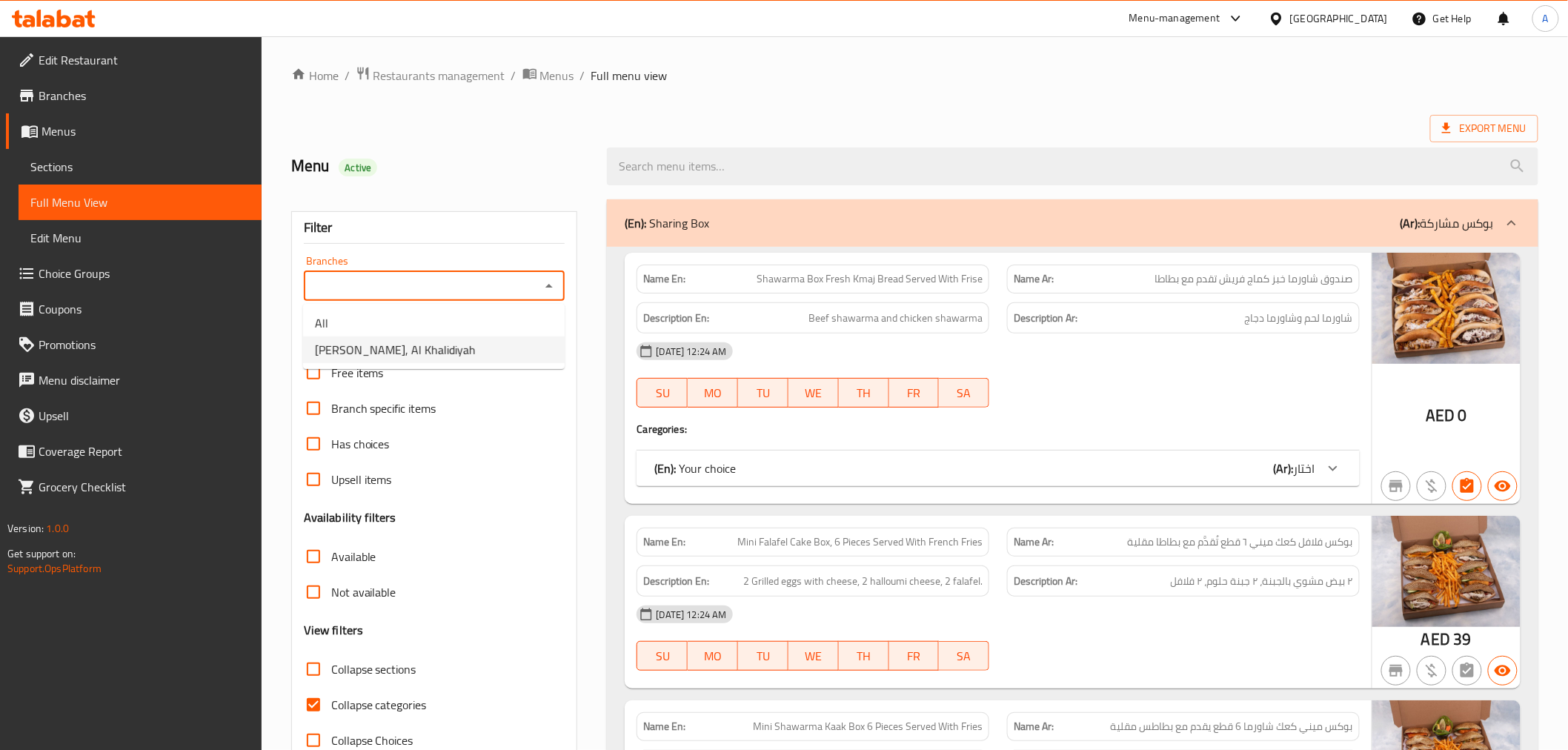
click at [425, 344] on span "[PERSON_NAME], Al Khalidiyah" at bounding box center [395, 350] width 160 height 18
type input "[PERSON_NAME], Al Khalidiyah"
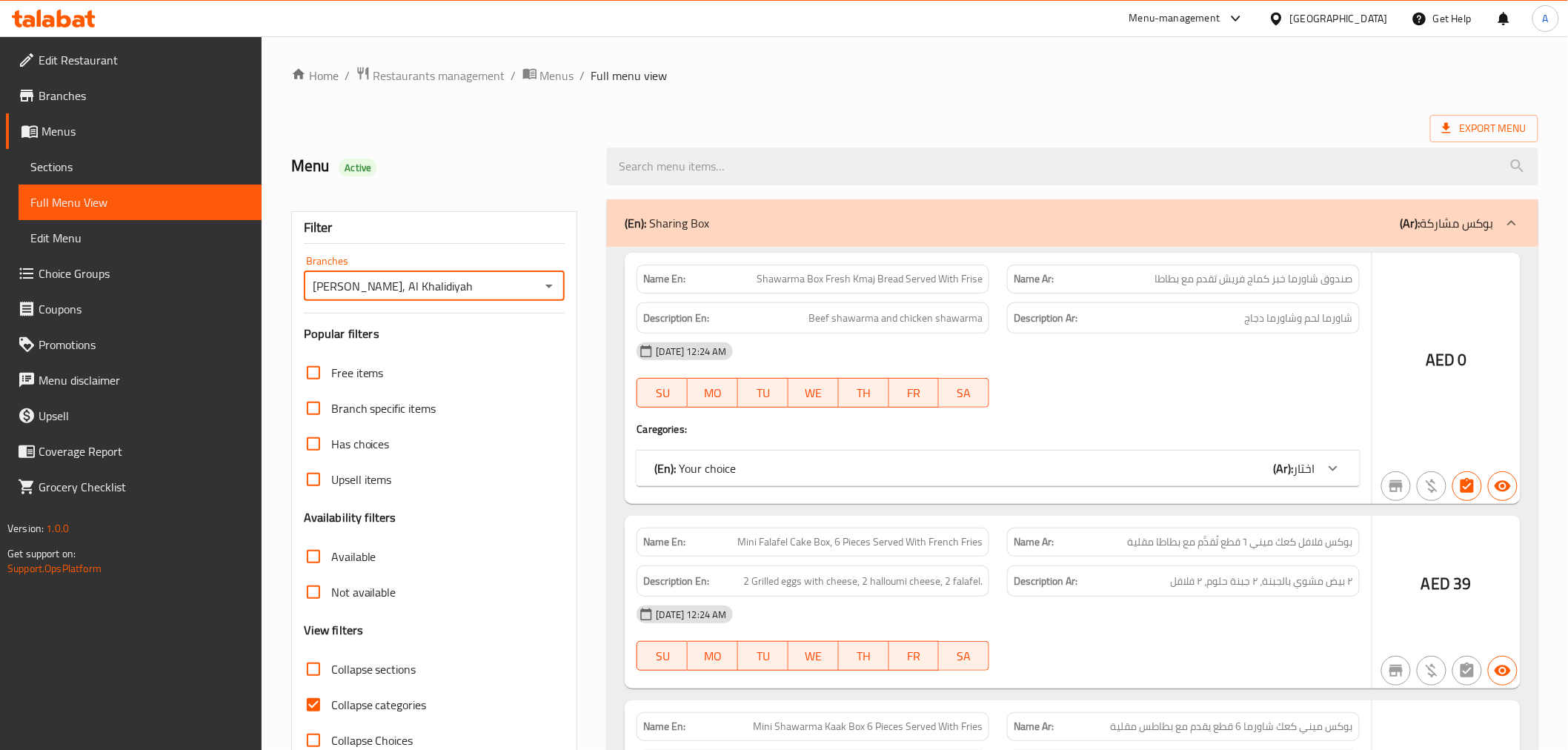
click at [347, 511] on div at bounding box center [784, 375] width 1568 height 750
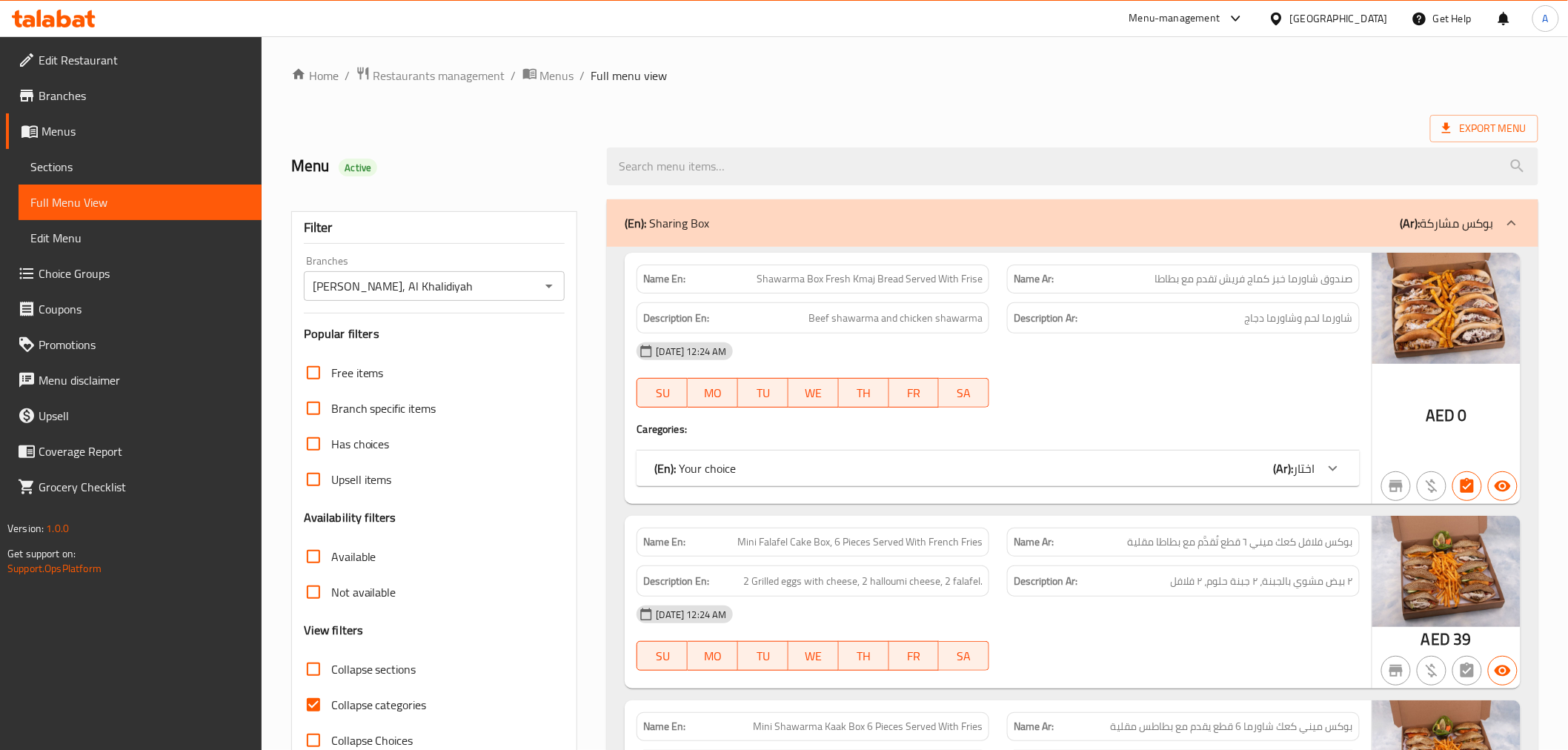
scroll to position [82, 0]
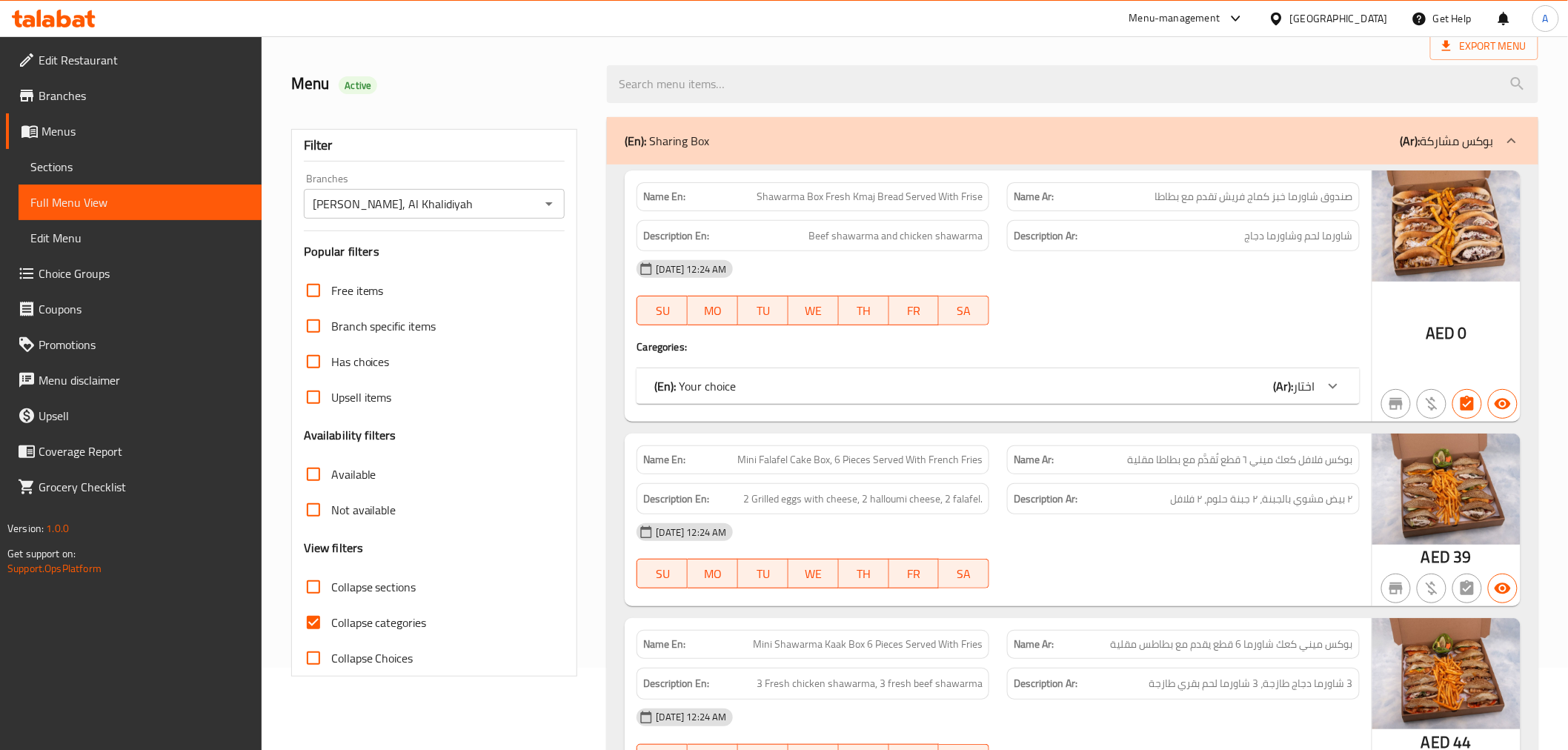
click at [323, 510] on input "Not available" at bounding box center [313, 509] width 36 height 36
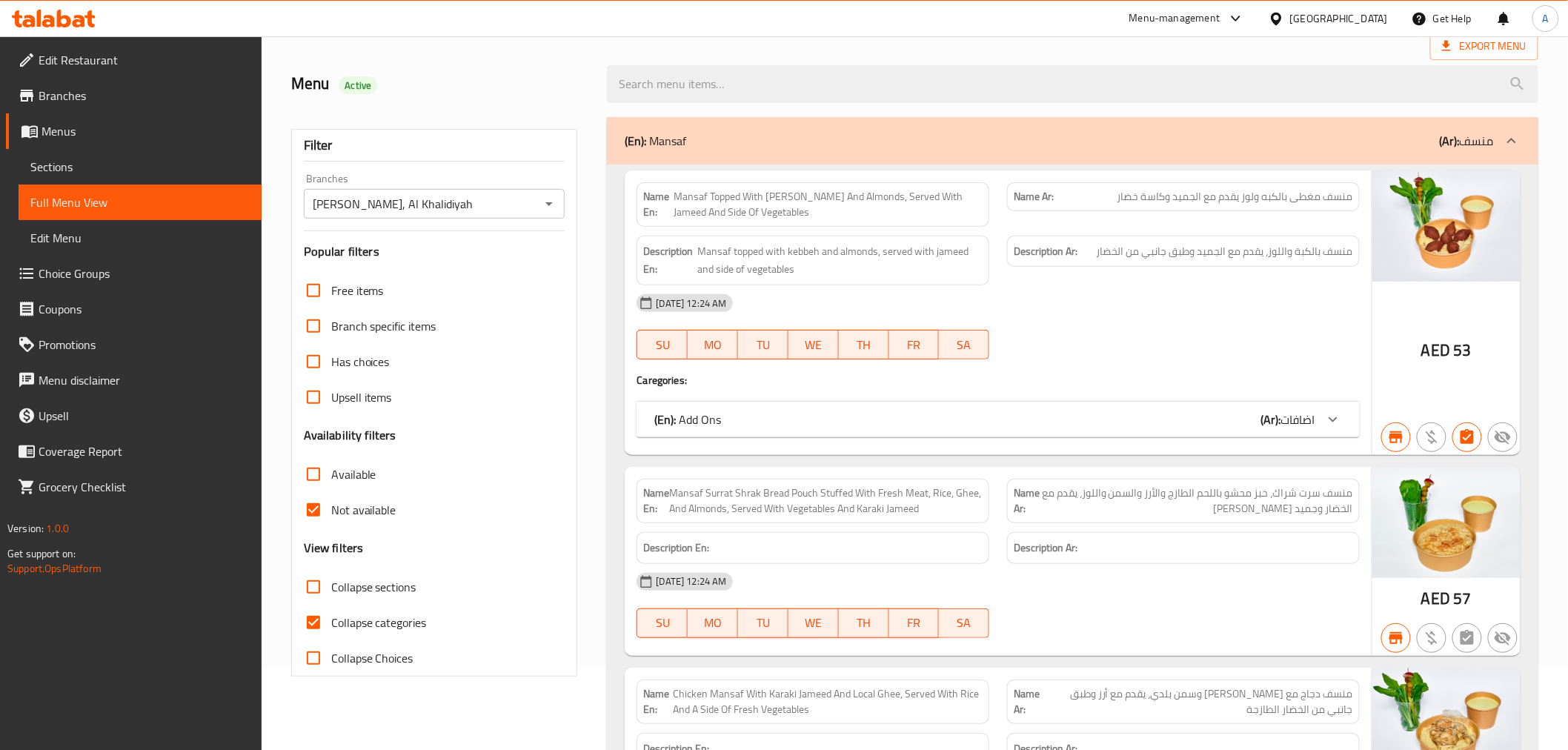
click at [719, 195] on span "Mansaf Topped With [PERSON_NAME] And Almonds, Served With Jameed And Side Of Ve…" at bounding box center [828, 204] width 309 height 31
copy span "Mansaf Topped With [PERSON_NAME] And Almonds, Served With Jameed And Side Of Ve…"
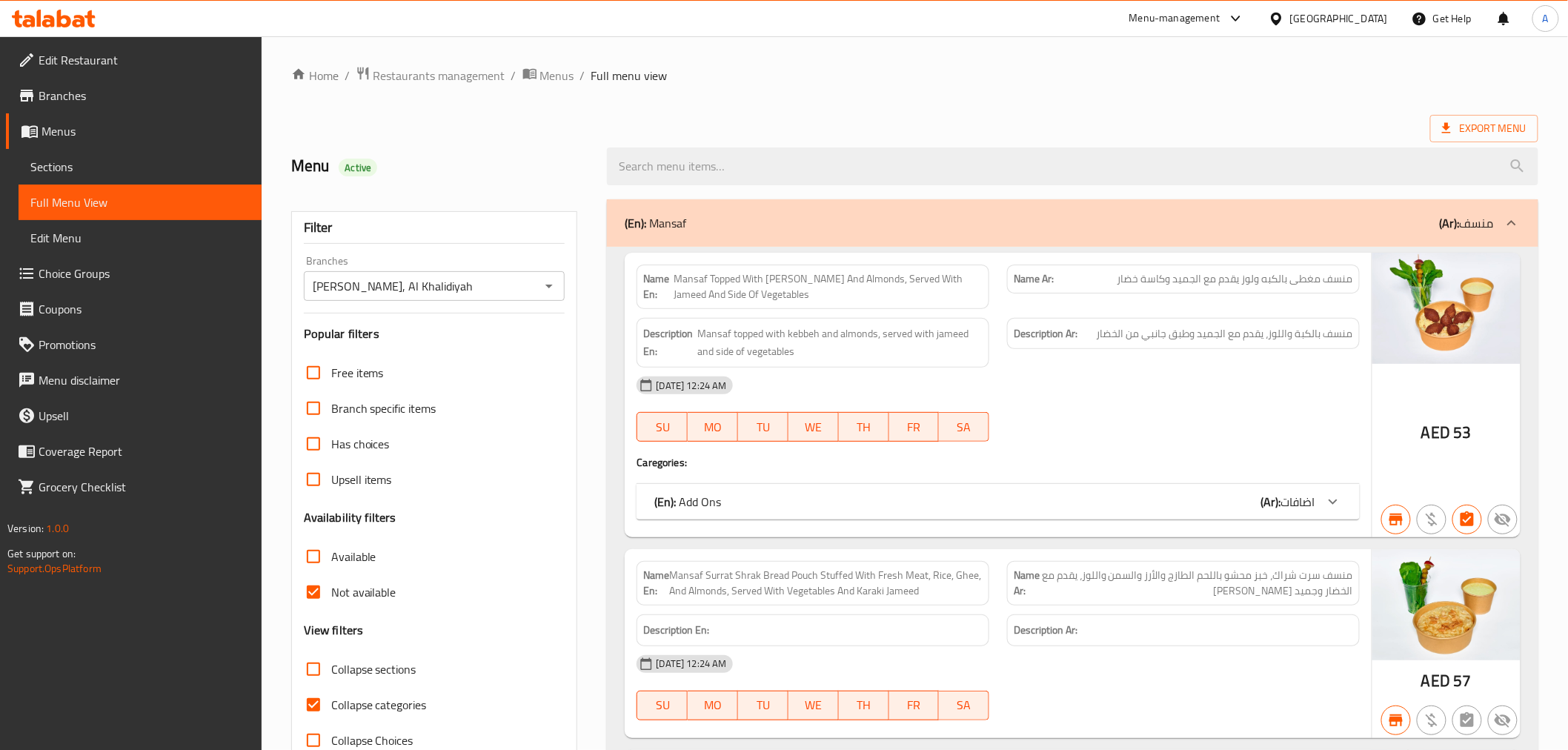
click at [353, 594] on span "Not available" at bounding box center [364, 592] width 66 height 18
click at [332, 594] on input "Not available" at bounding box center [313, 591] width 36 height 36
checkbox input "false"
click at [297, 557] on input "Available" at bounding box center [313, 556] width 36 height 36
checkbox input "true"
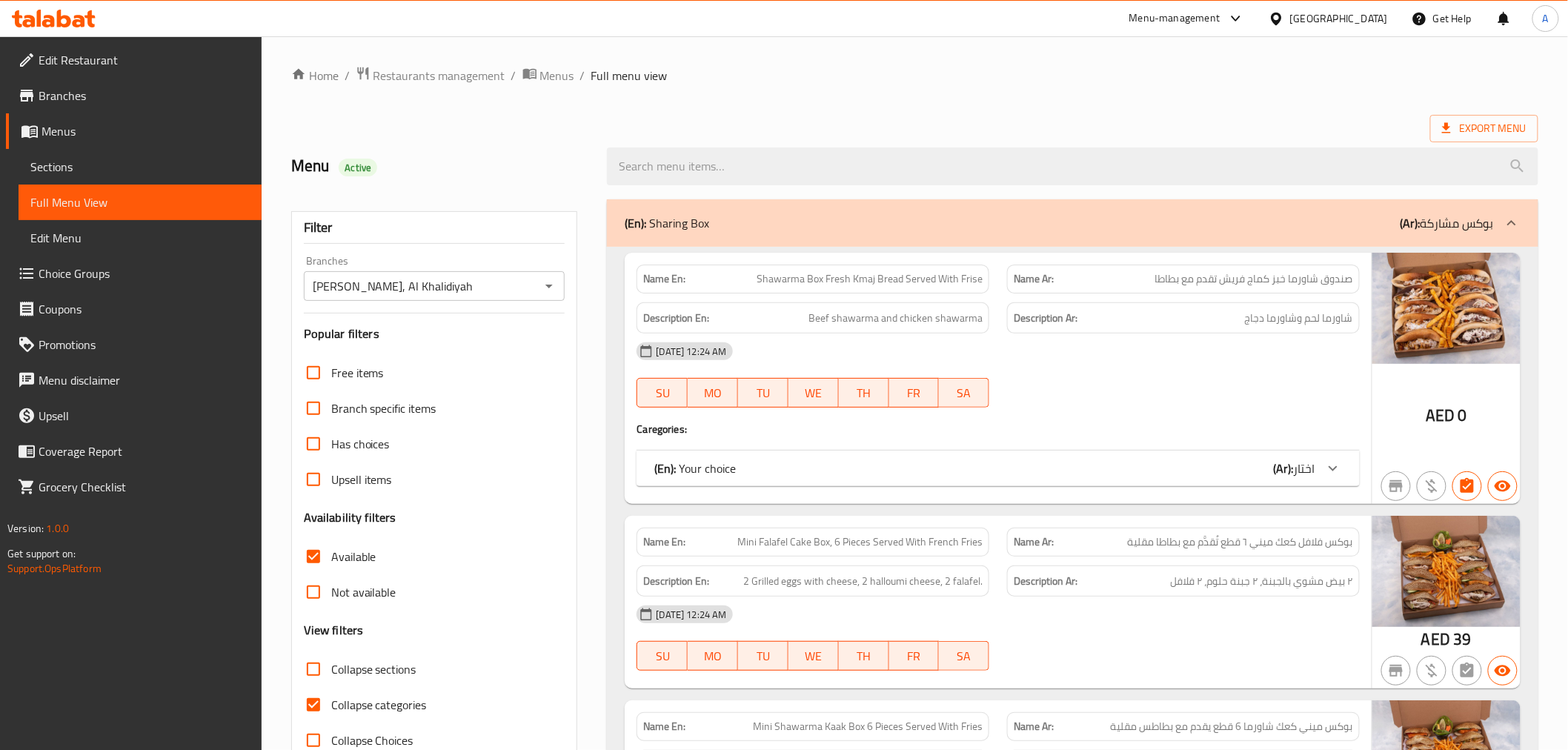
scroll to position [21480, 0]
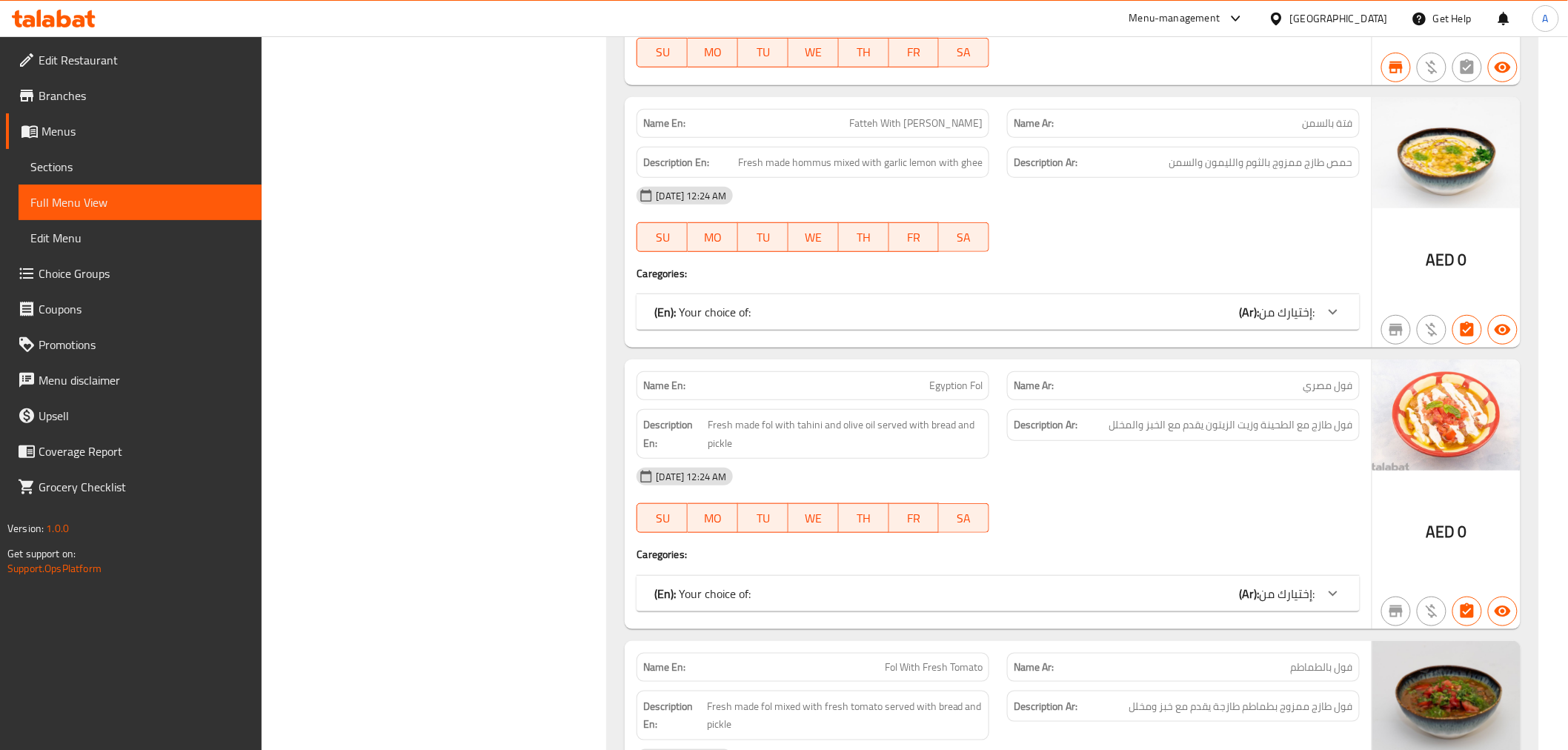
click at [768, 586] on div "(En): Your choice of: (Ar): إختيارك من:" at bounding box center [984, 594] width 661 height 18
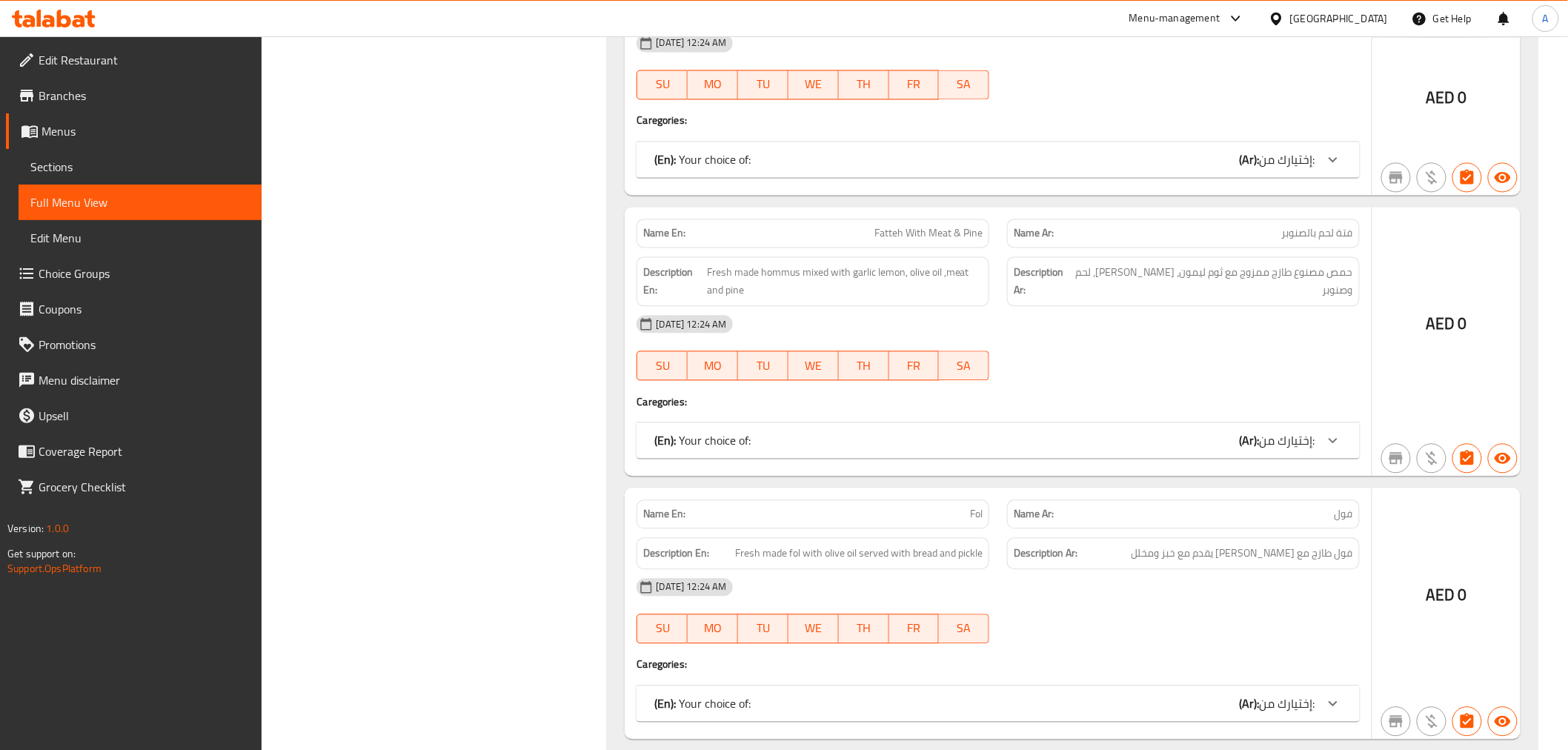
scroll to position [22634, 0]
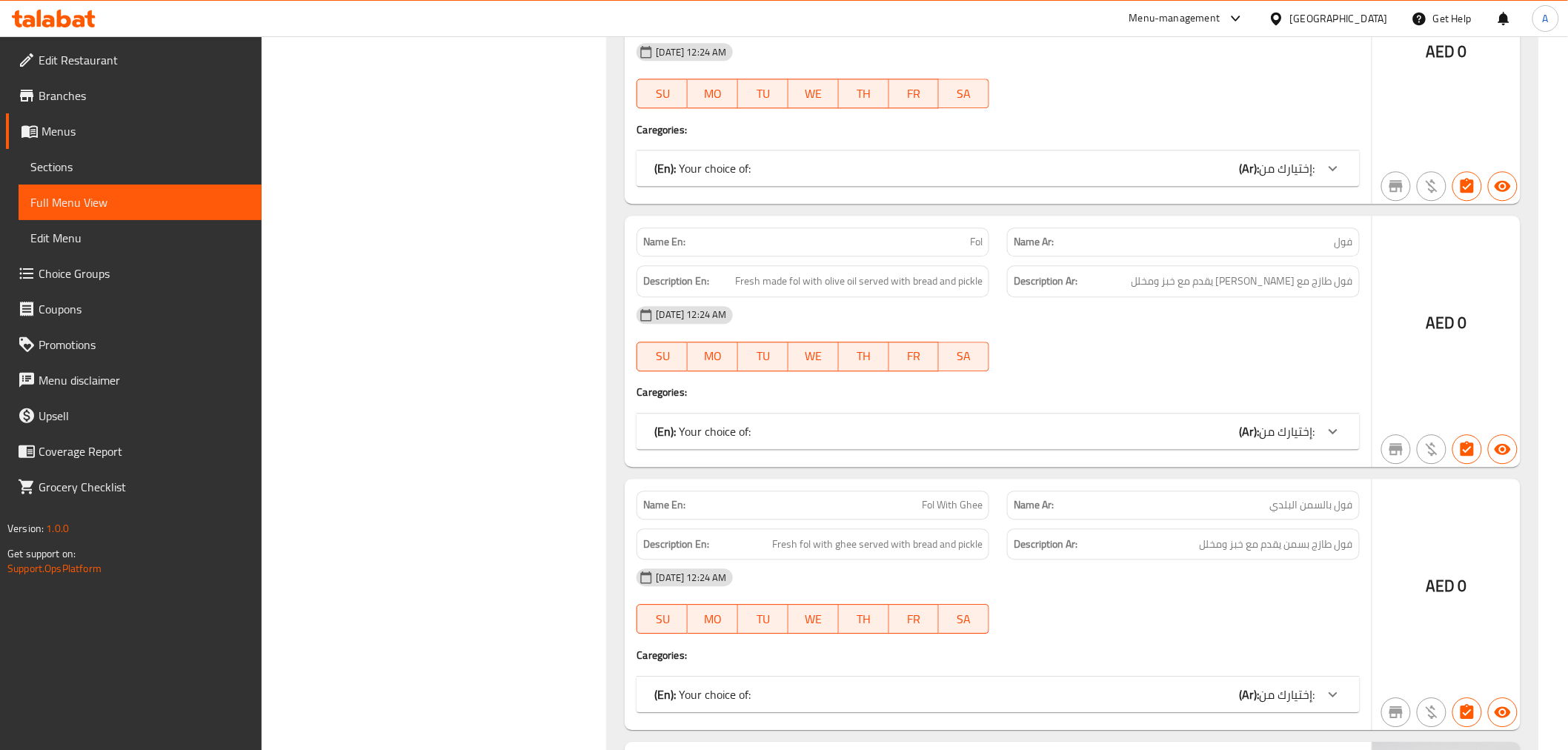
click at [1020, 150] on div "(En): Your choice of: (Ar): إختيارك من:" at bounding box center [998, 168] width 723 height 36
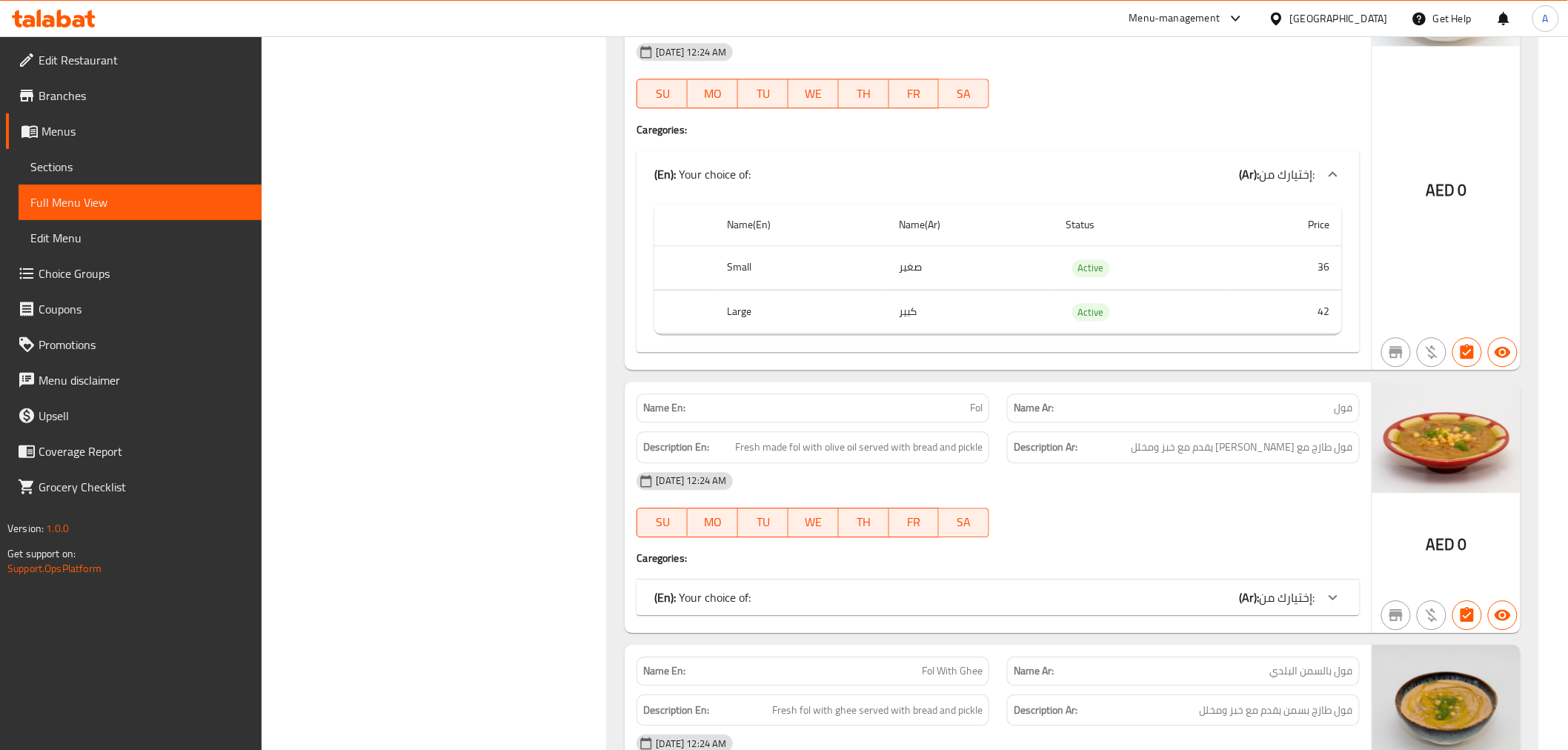
click at [1330, 403] on p "Name Ar: فول" at bounding box center [1184, 407] width 339 height 15
click at [970, 400] on span "Fol" at bounding box center [977, 407] width 13 height 15
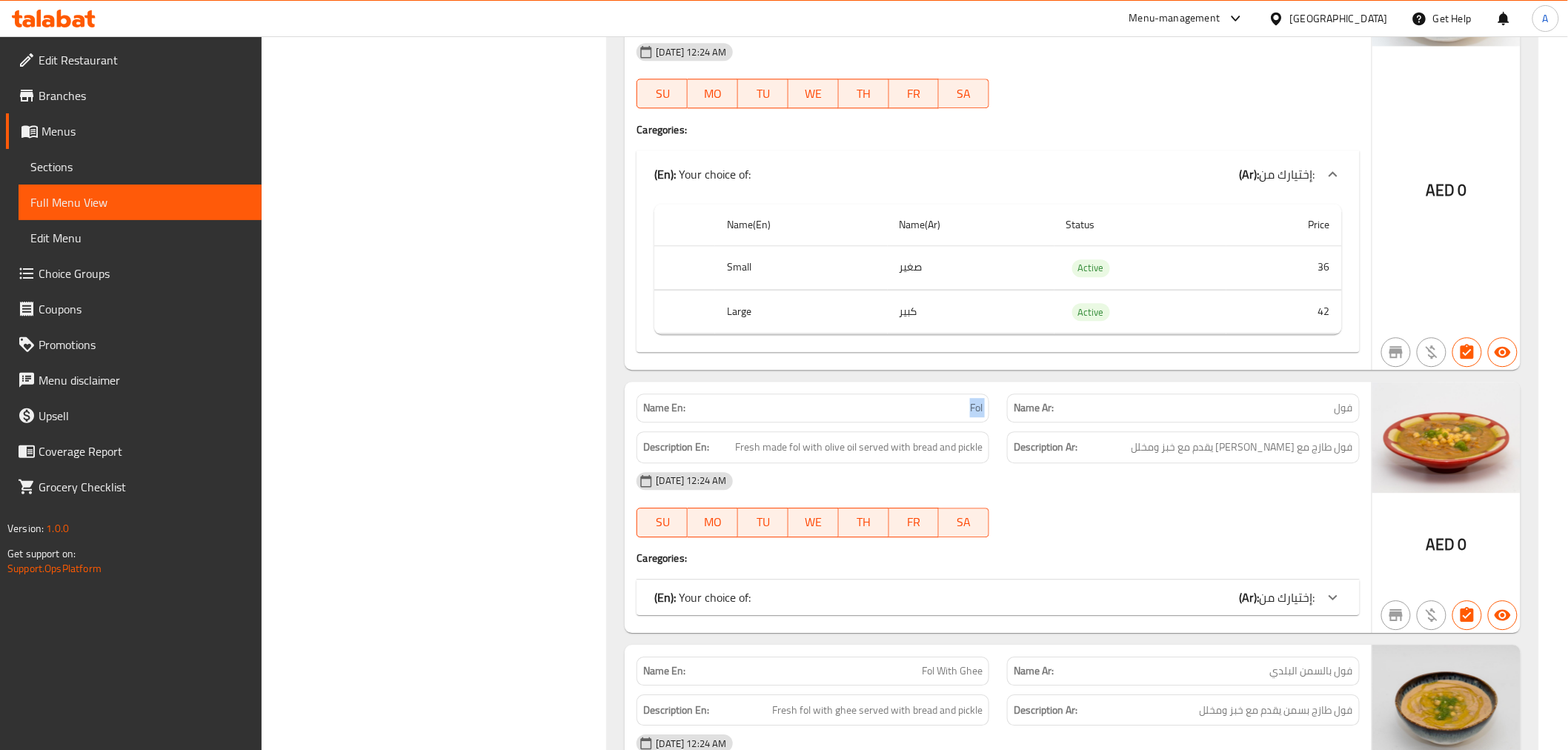
click at [970, 400] on span "Fol" at bounding box center [977, 407] width 13 height 15
copy span "Fol"
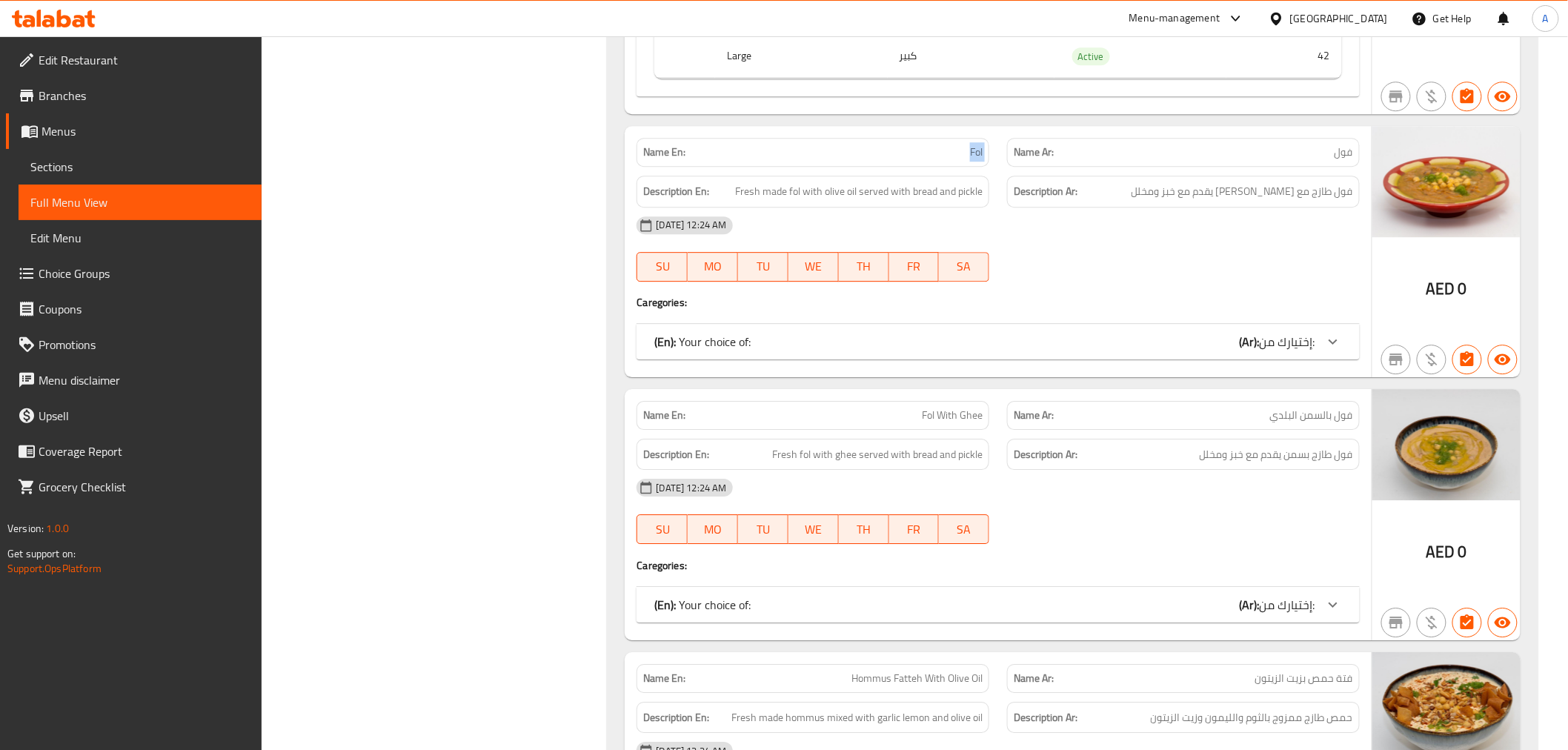
scroll to position [22881, 0]
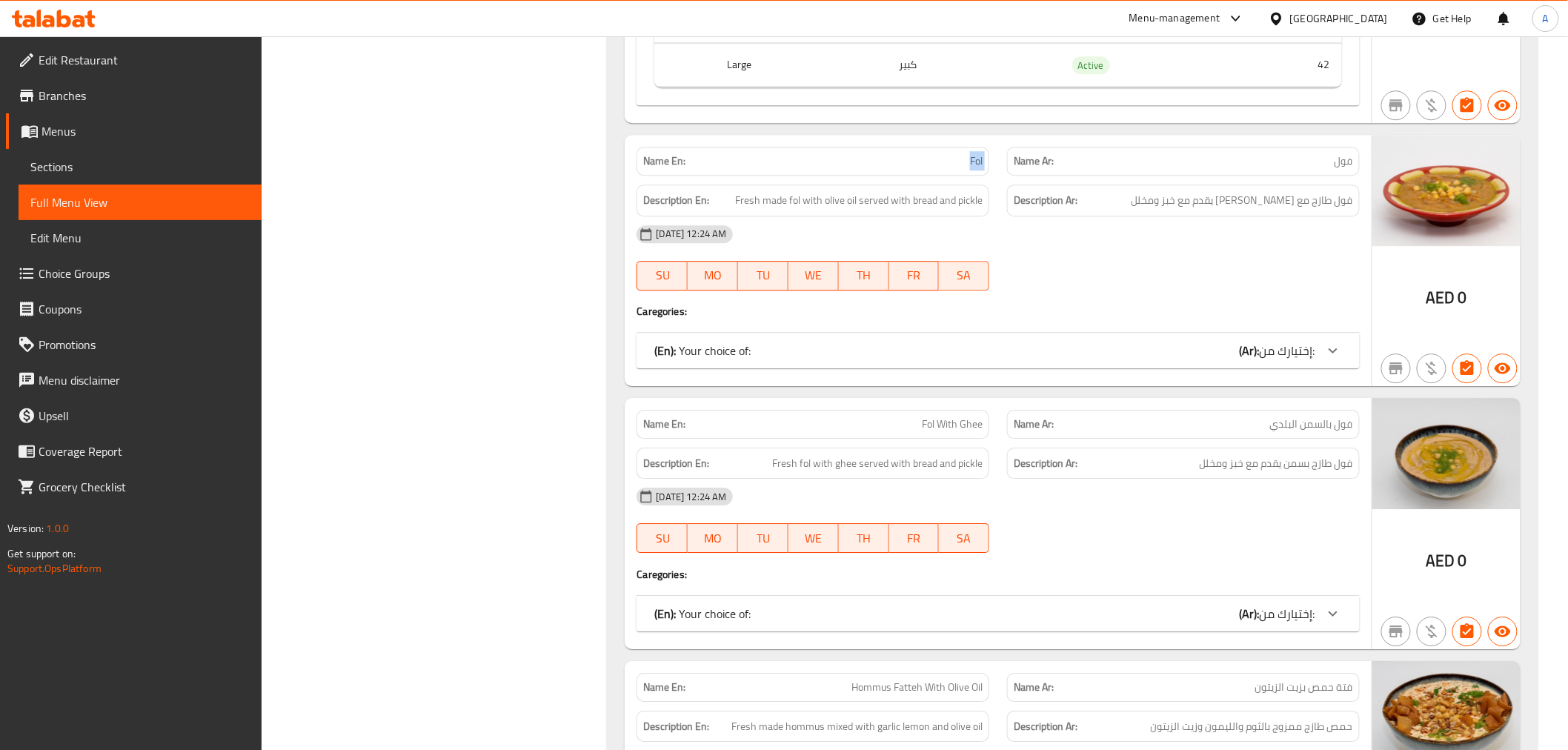
click at [1234, 333] on div "(En): Your choice of: (Ar): إختيارك من:" at bounding box center [998, 350] width 723 height 36
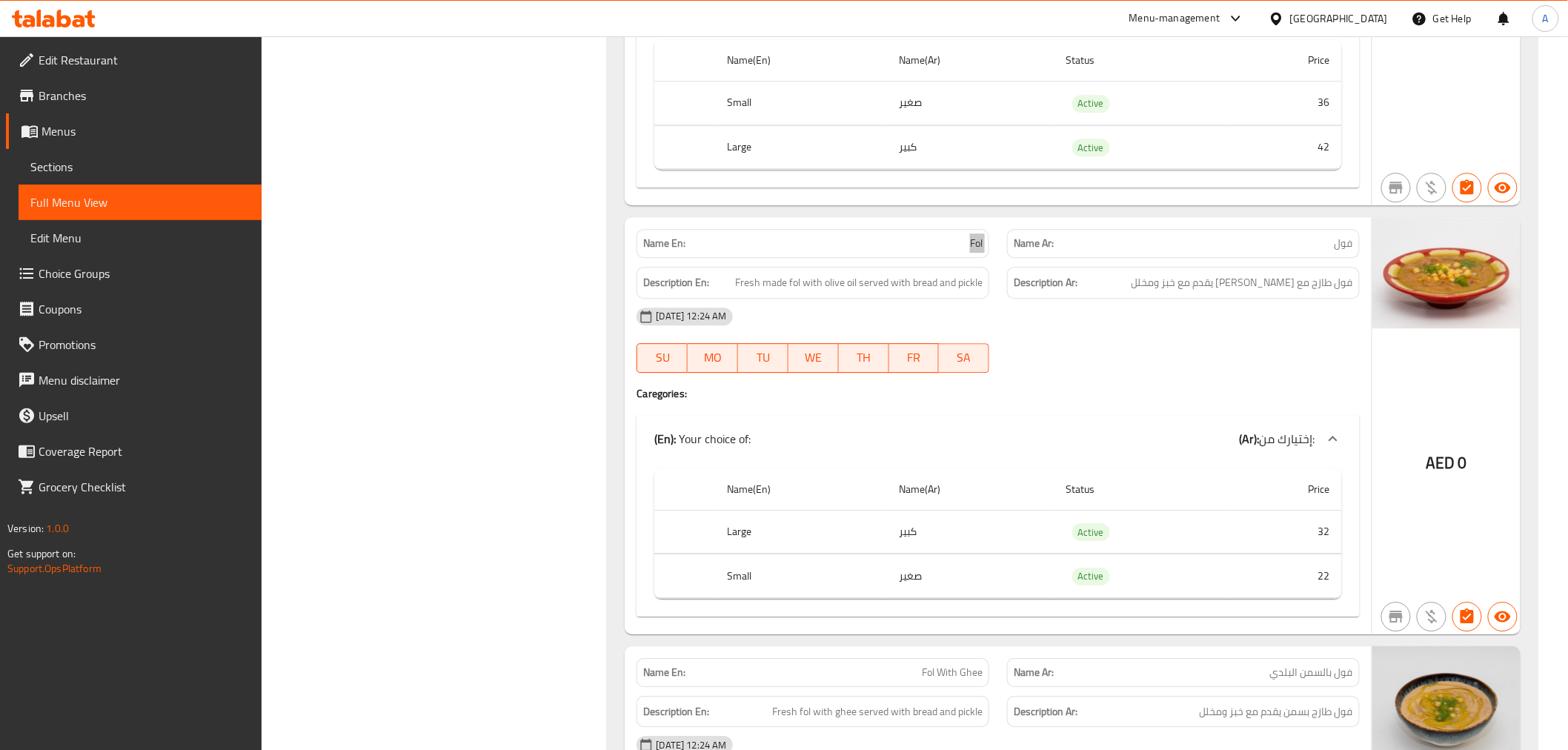
scroll to position [25544, 0]
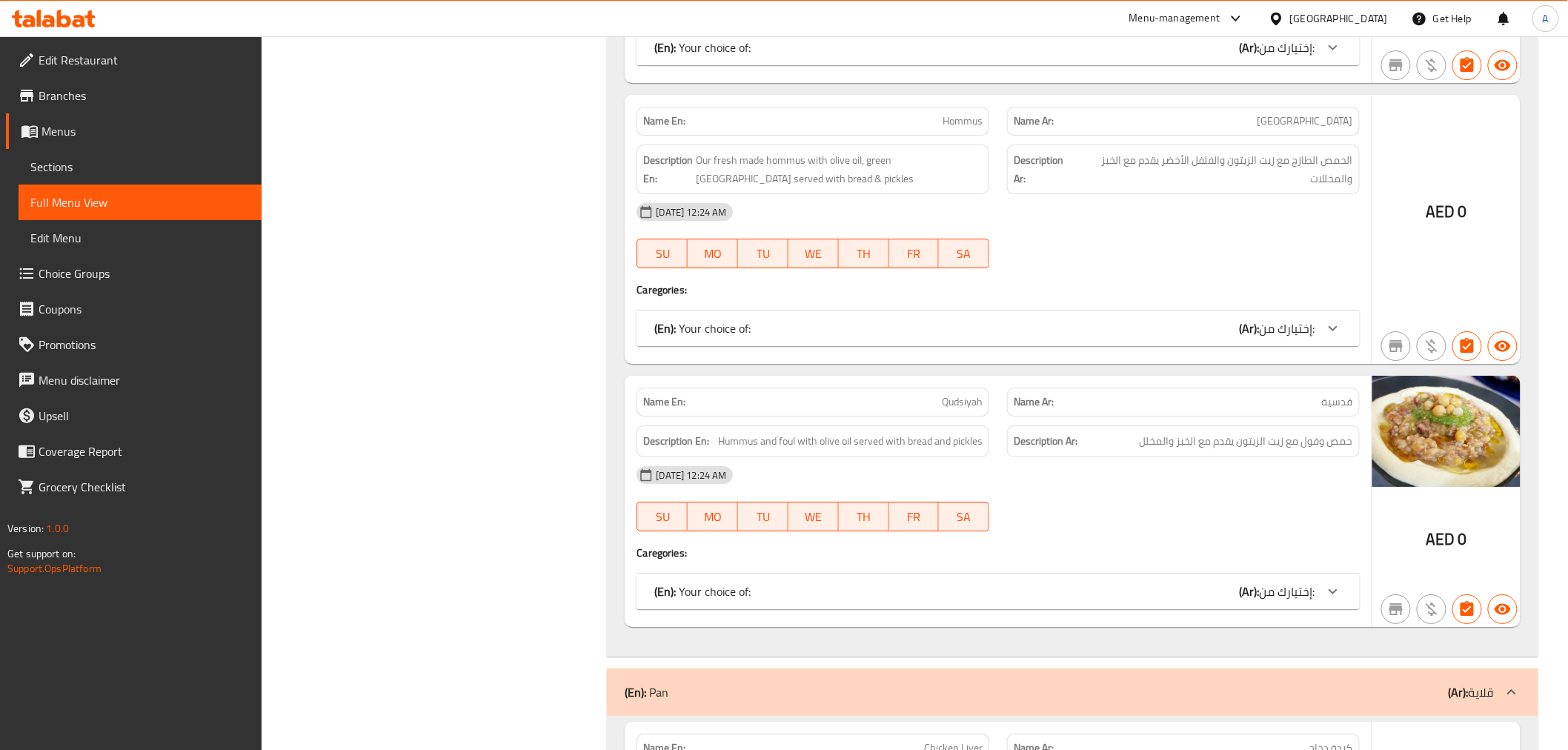
click at [1076, 582] on div "(En): Your choice of: (Ar): إختيارك من:" at bounding box center [984, 591] width 661 height 18
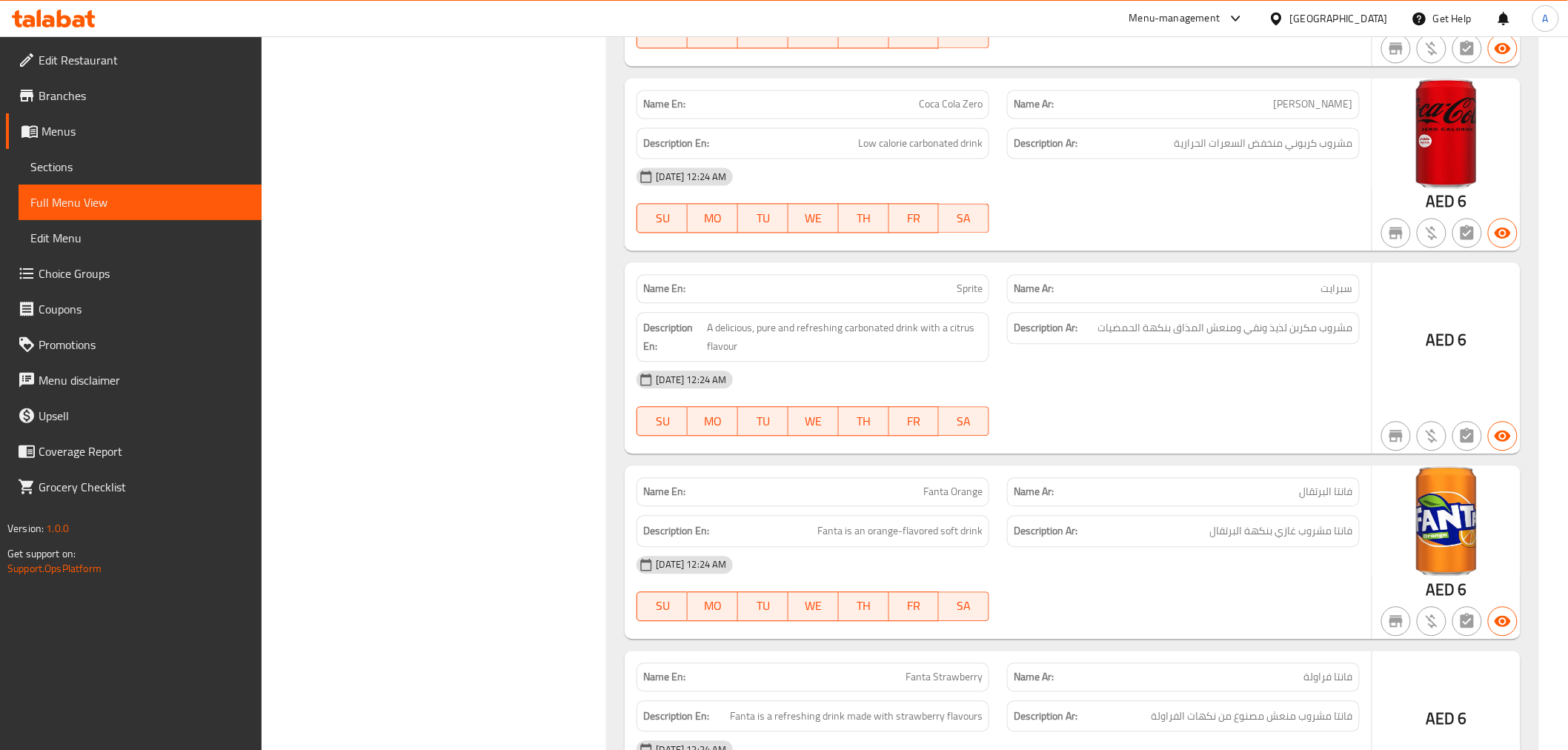
scroll to position [25302, 0]
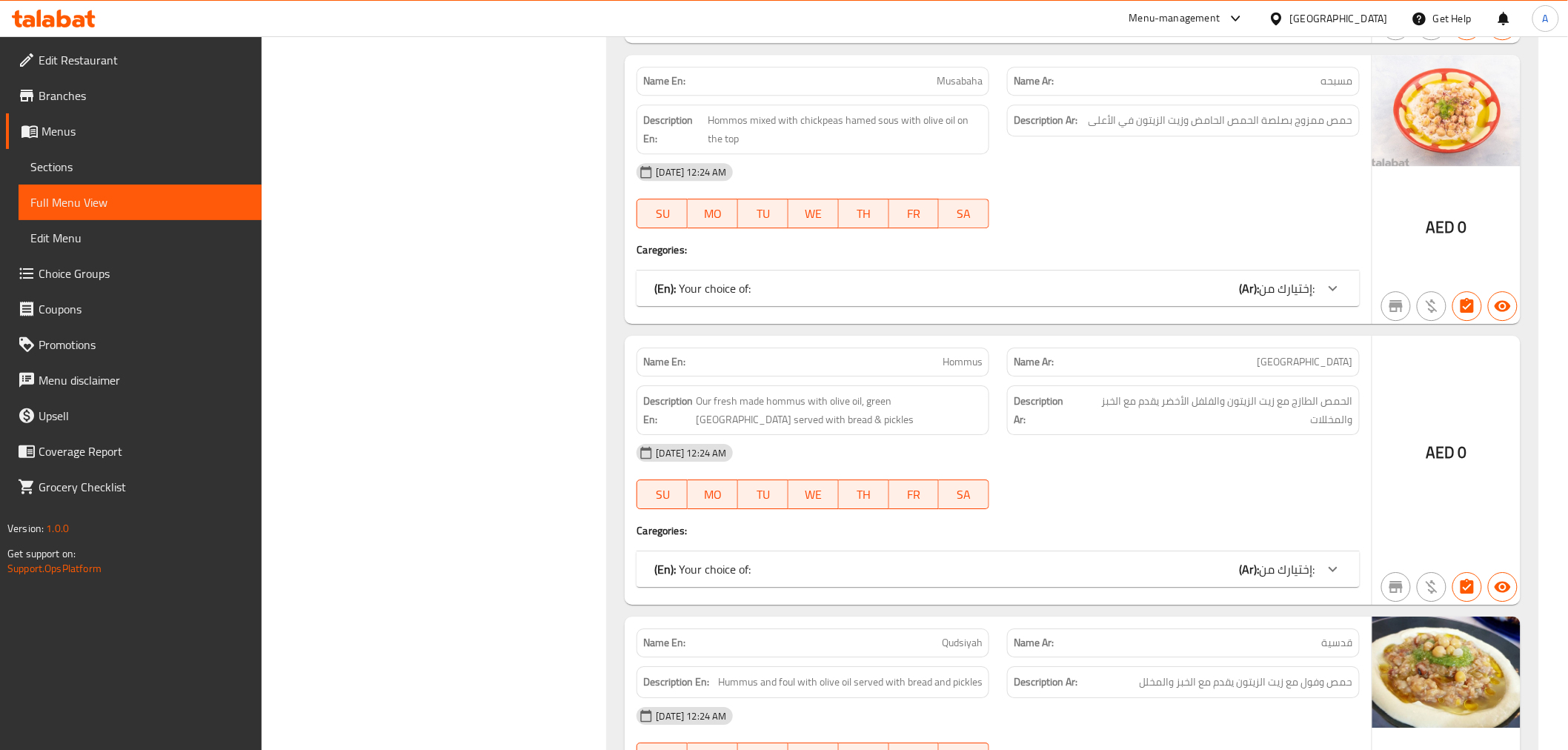
click at [1184, 560] on div "(En): Your choice of: (Ar): إختيارك من:" at bounding box center [984, 570] width 661 height 18
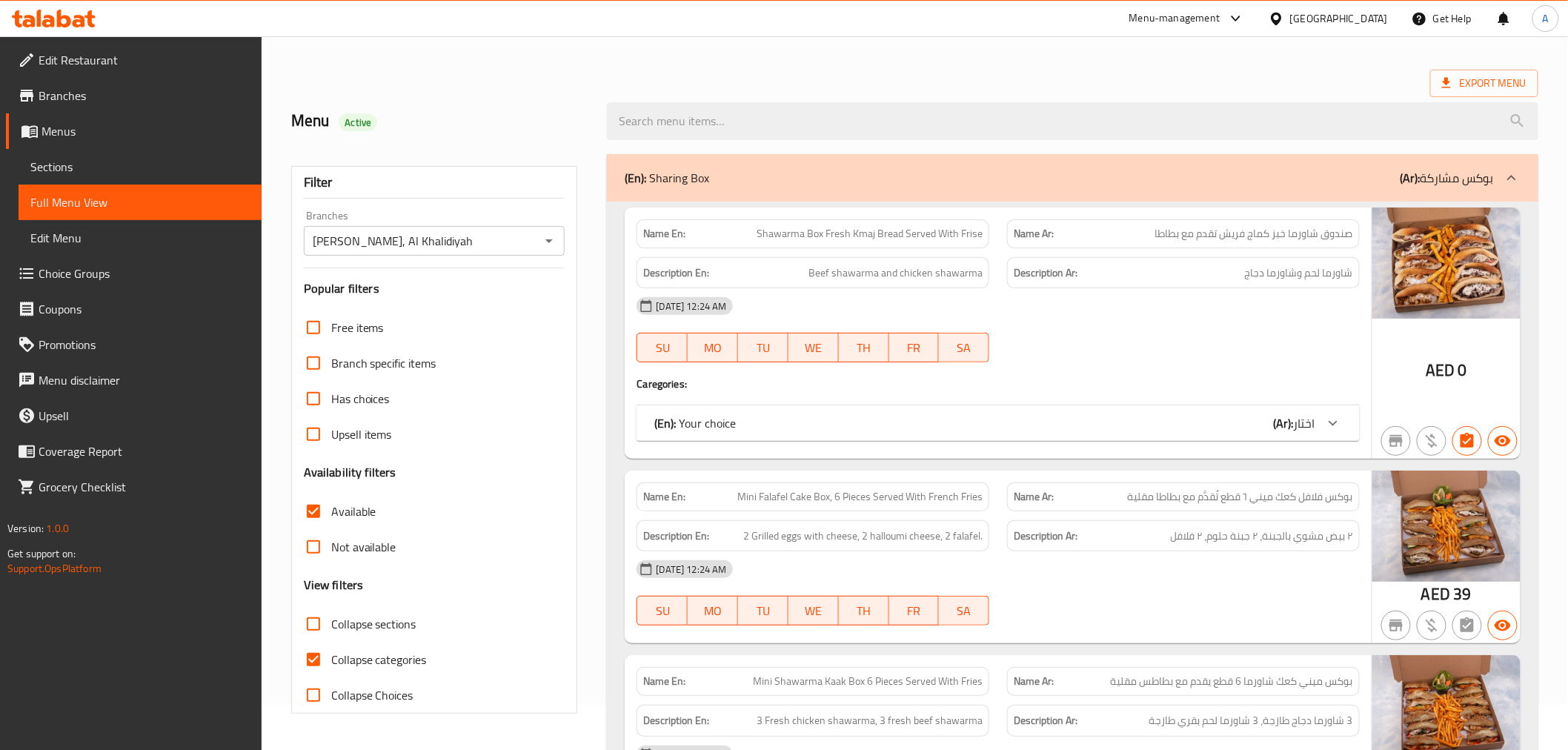
scroll to position [165, 0]
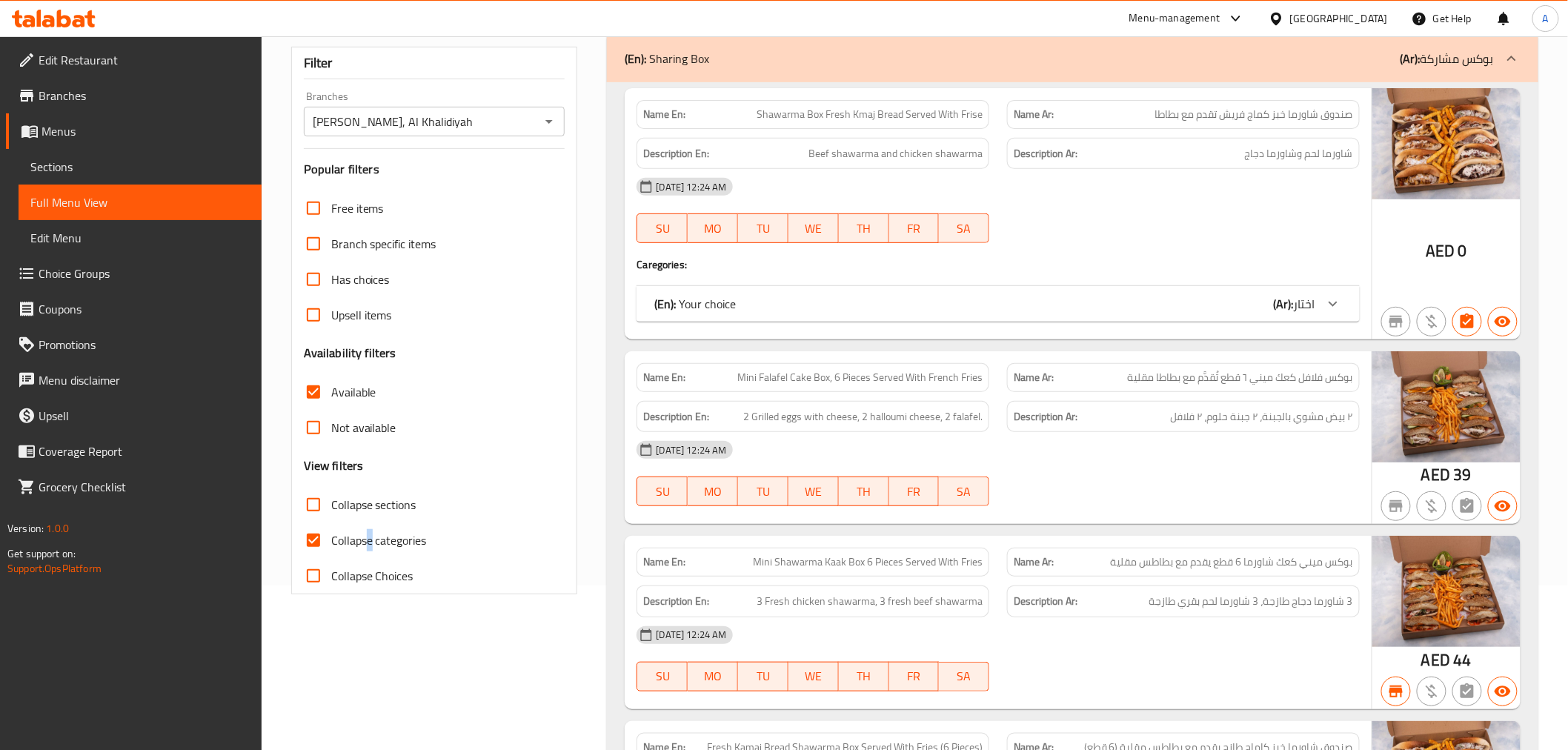
click at [371, 549] on span "Collapse categories" at bounding box center [379, 540] width 96 height 18
click at [323, 543] on input "Collapse categories" at bounding box center [313, 539] width 36 height 36
checkbox input "false"
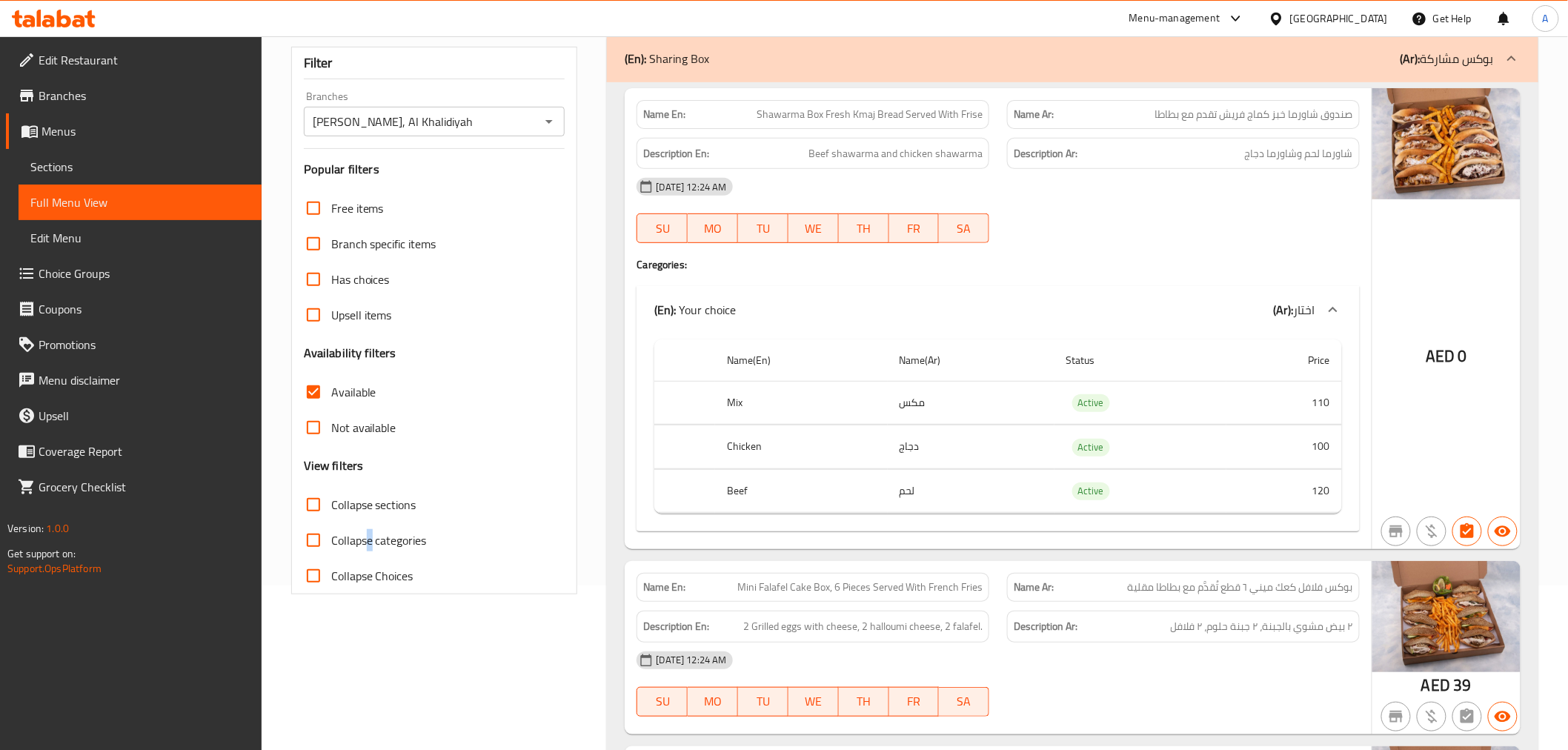
scroll to position [0, 0]
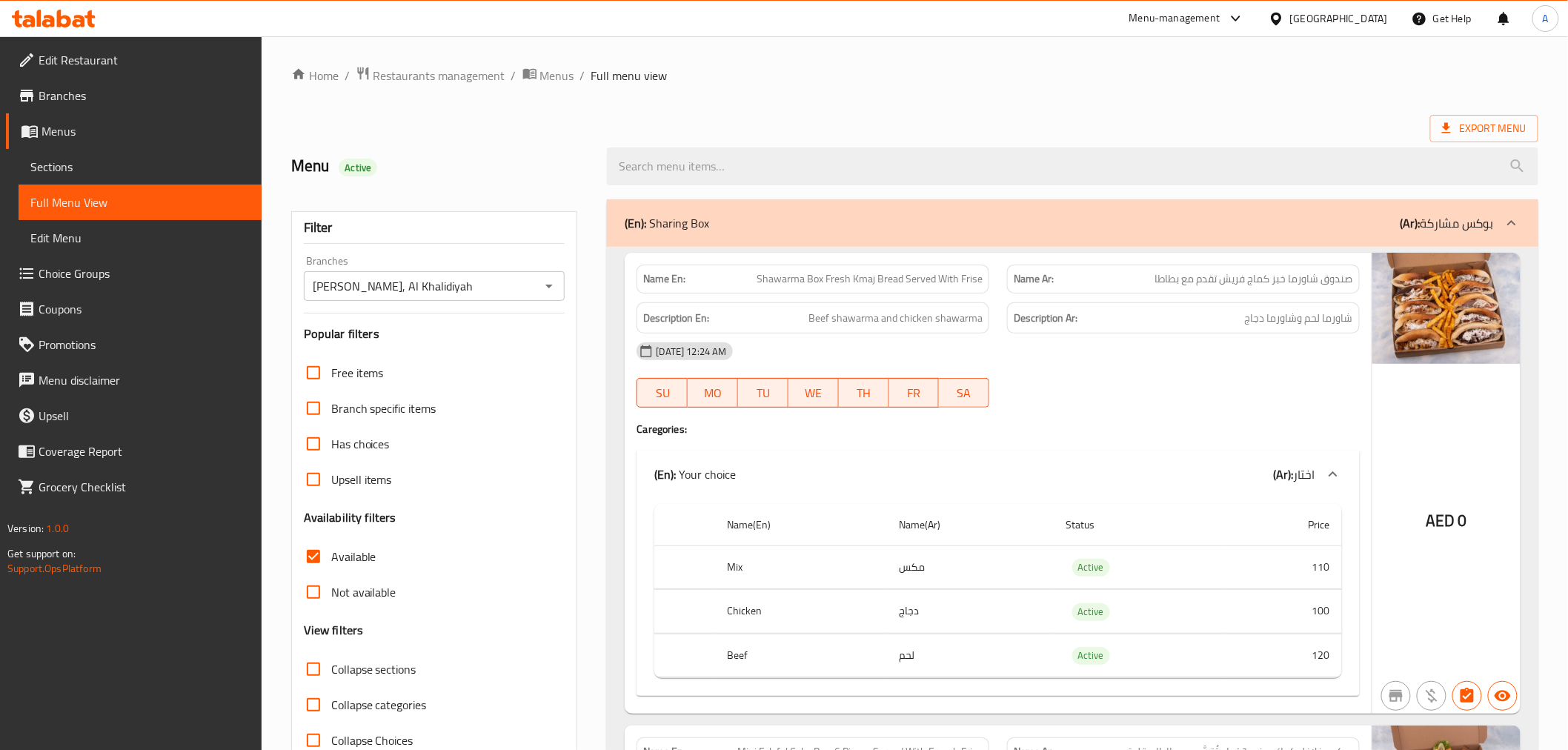
click at [571, 483] on div "Filter Branches Salah Al Deen - Kaak, Al Khalidiyah Branches Popular filters Fr…" at bounding box center [435, 485] width 287 height 548
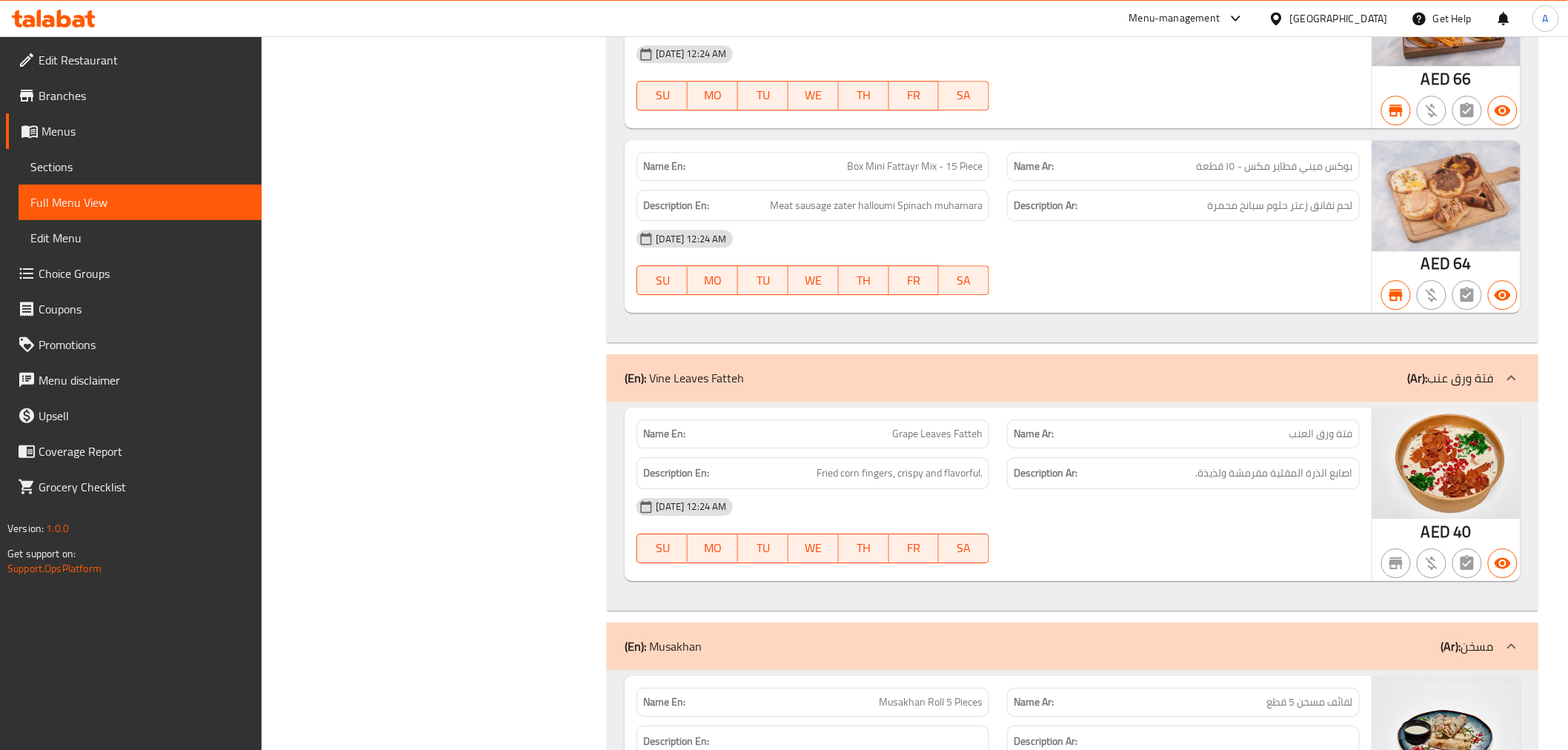
scroll to position [1483, 0]
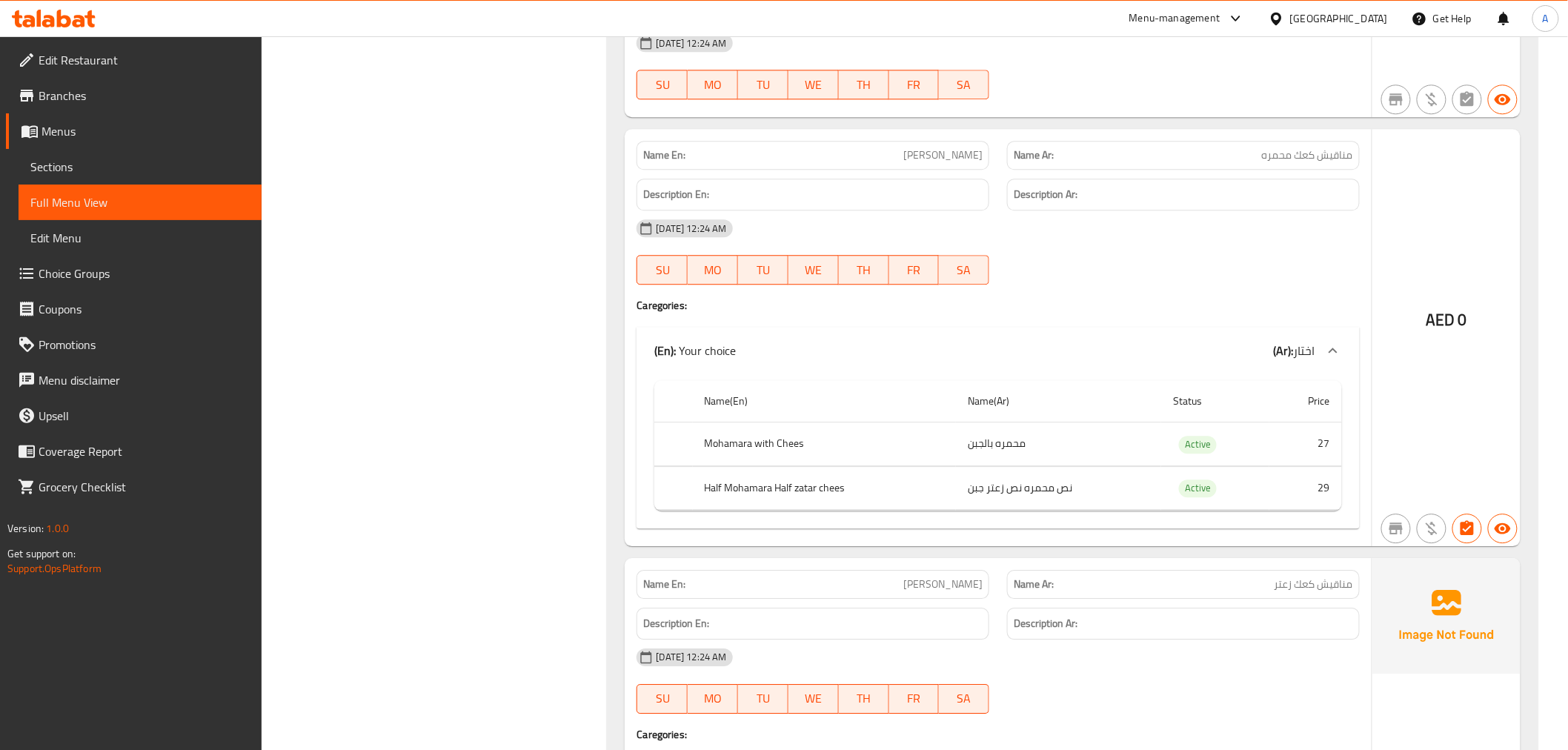
drag, startPoint x: 553, startPoint y: 132, endPoint x: 566, endPoint y: 250, distance: 118.7
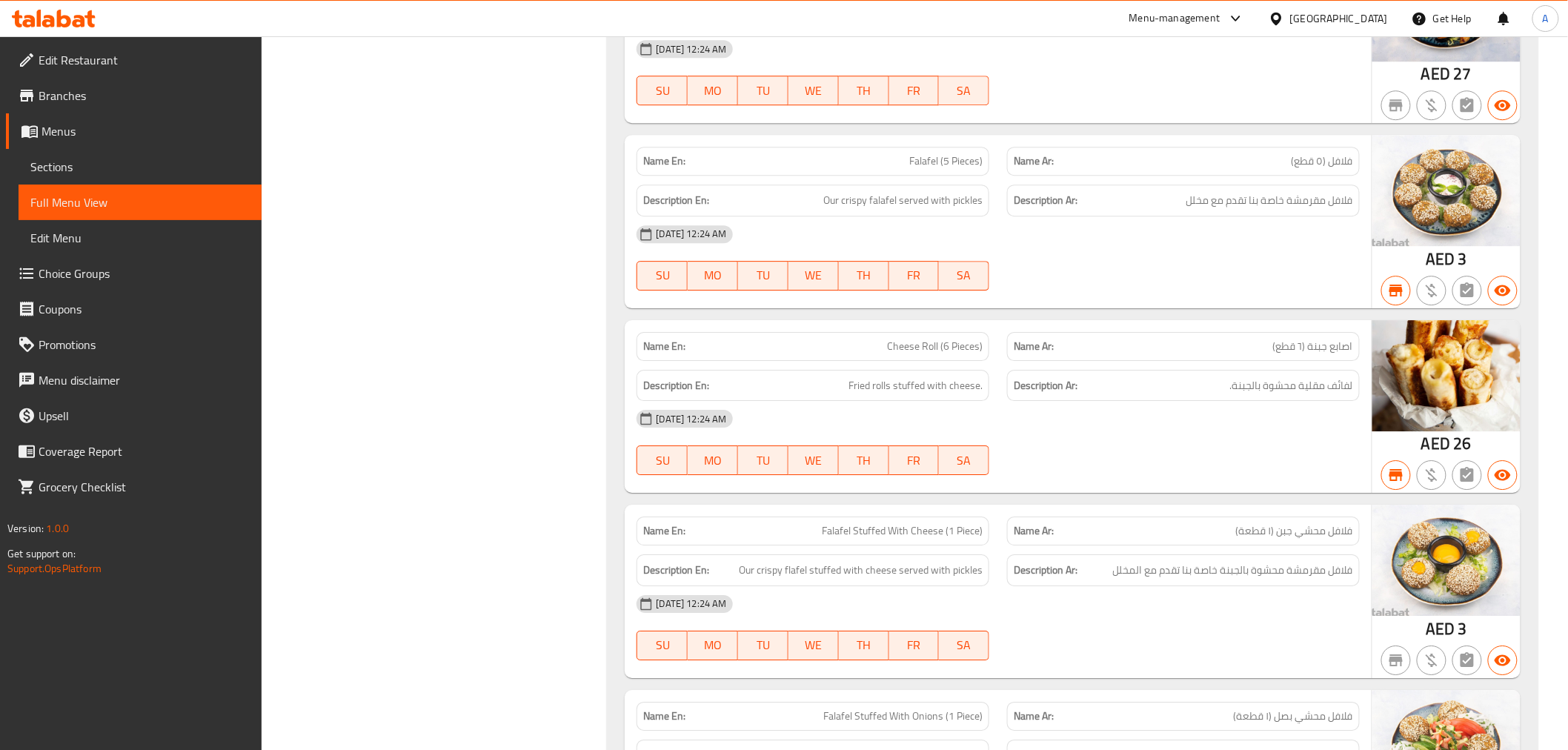
scroll to position [37188, 0]
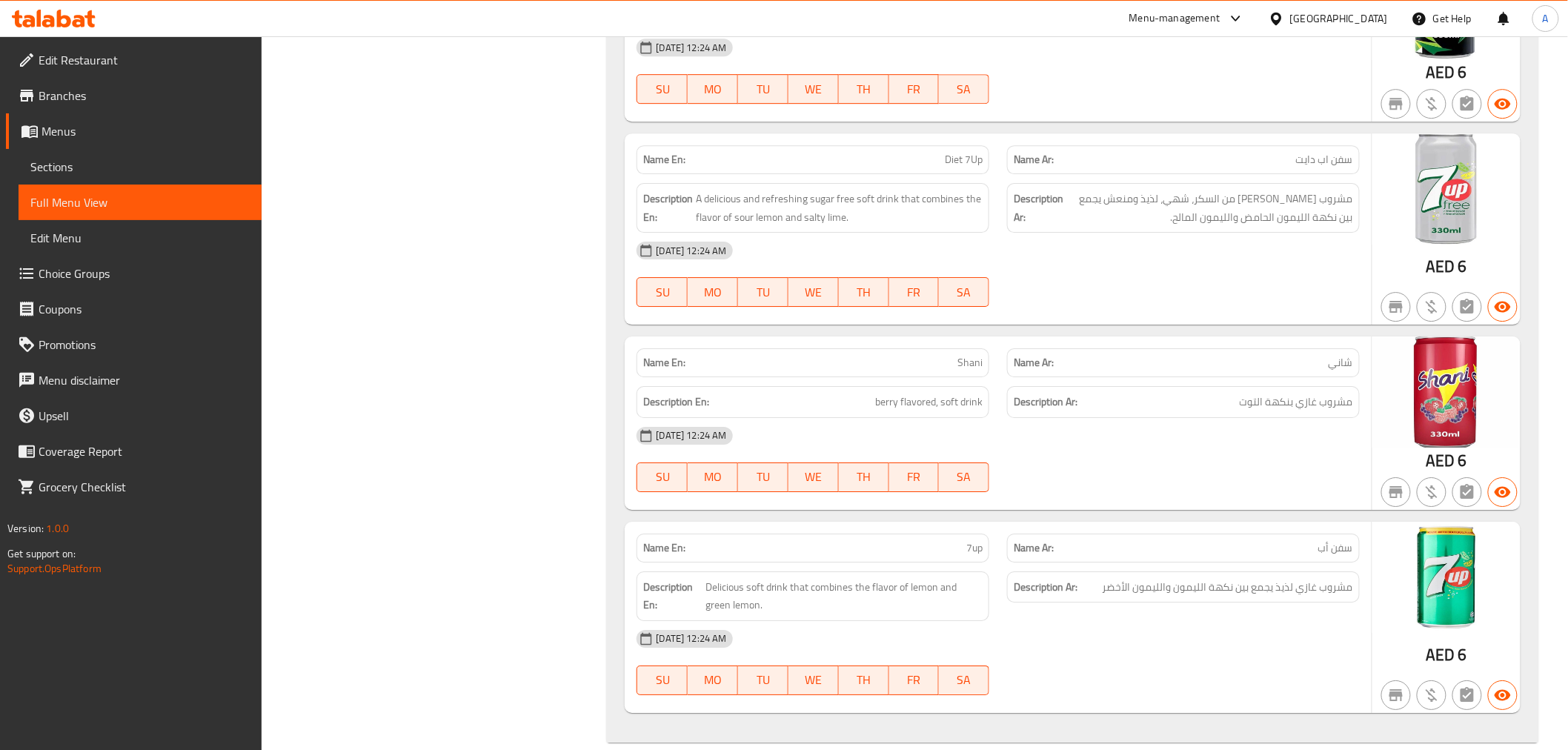
drag, startPoint x: 566, startPoint y: 250, endPoint x: 525, endPoint y: 788, distance: 539.6
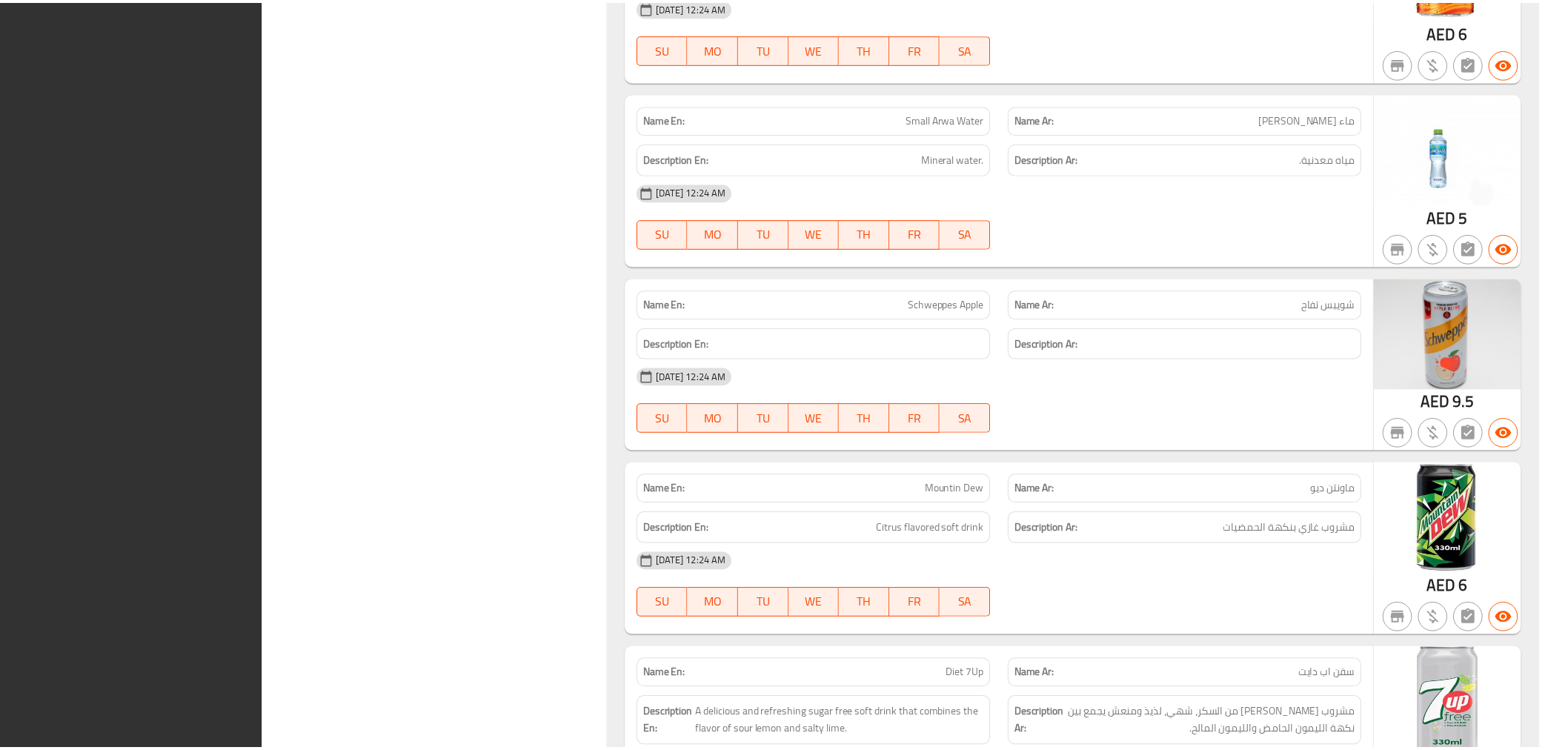
scroll to position [37170, 0]
